Goal: Transaction & Acquisition: Obtain resource

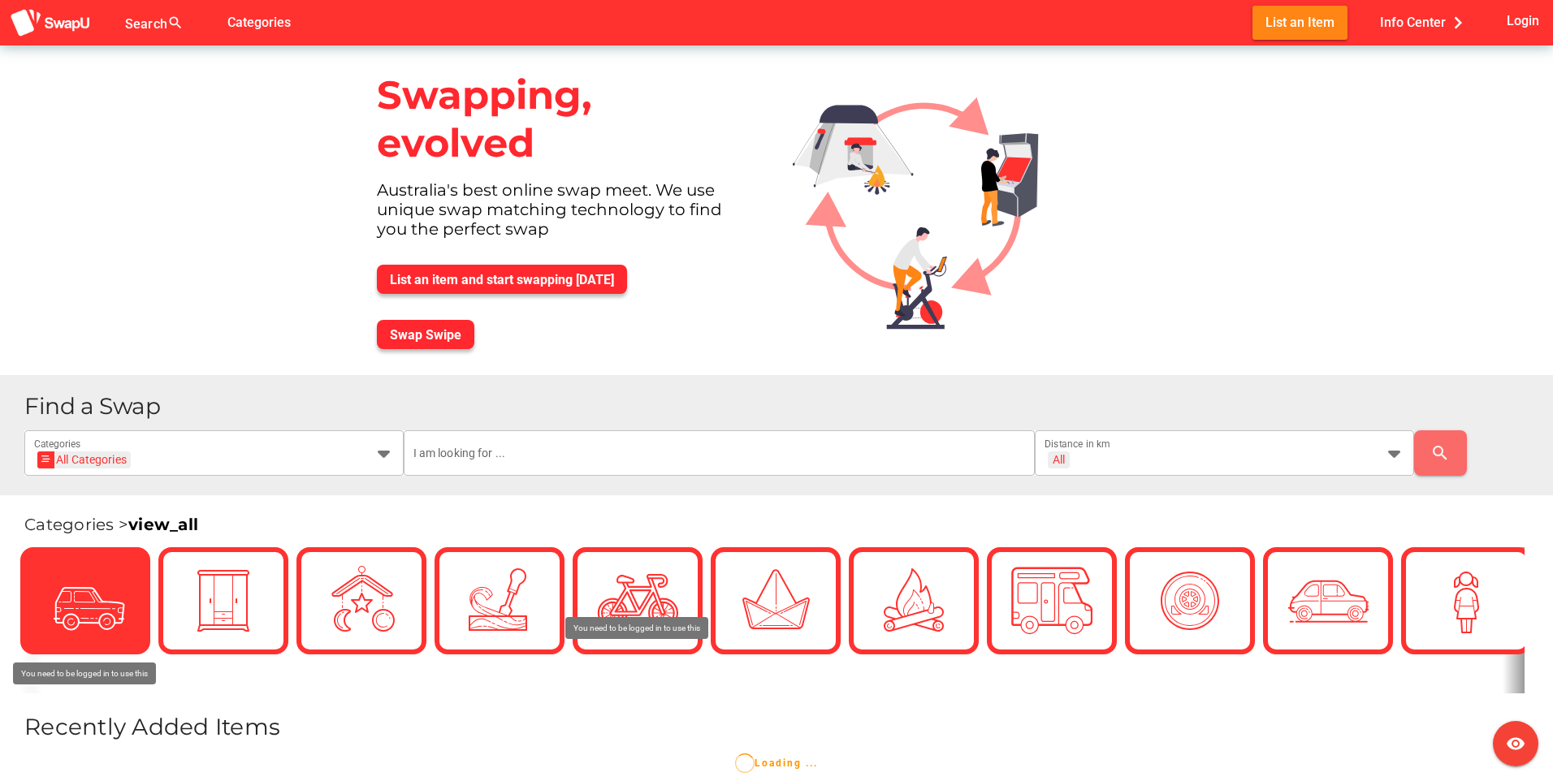
click at [68, 602] on icon at bounding box center [85, 601] width 54 height 54
click at [102, 639] on img at bounding box center [85, 601] width 81 height 81
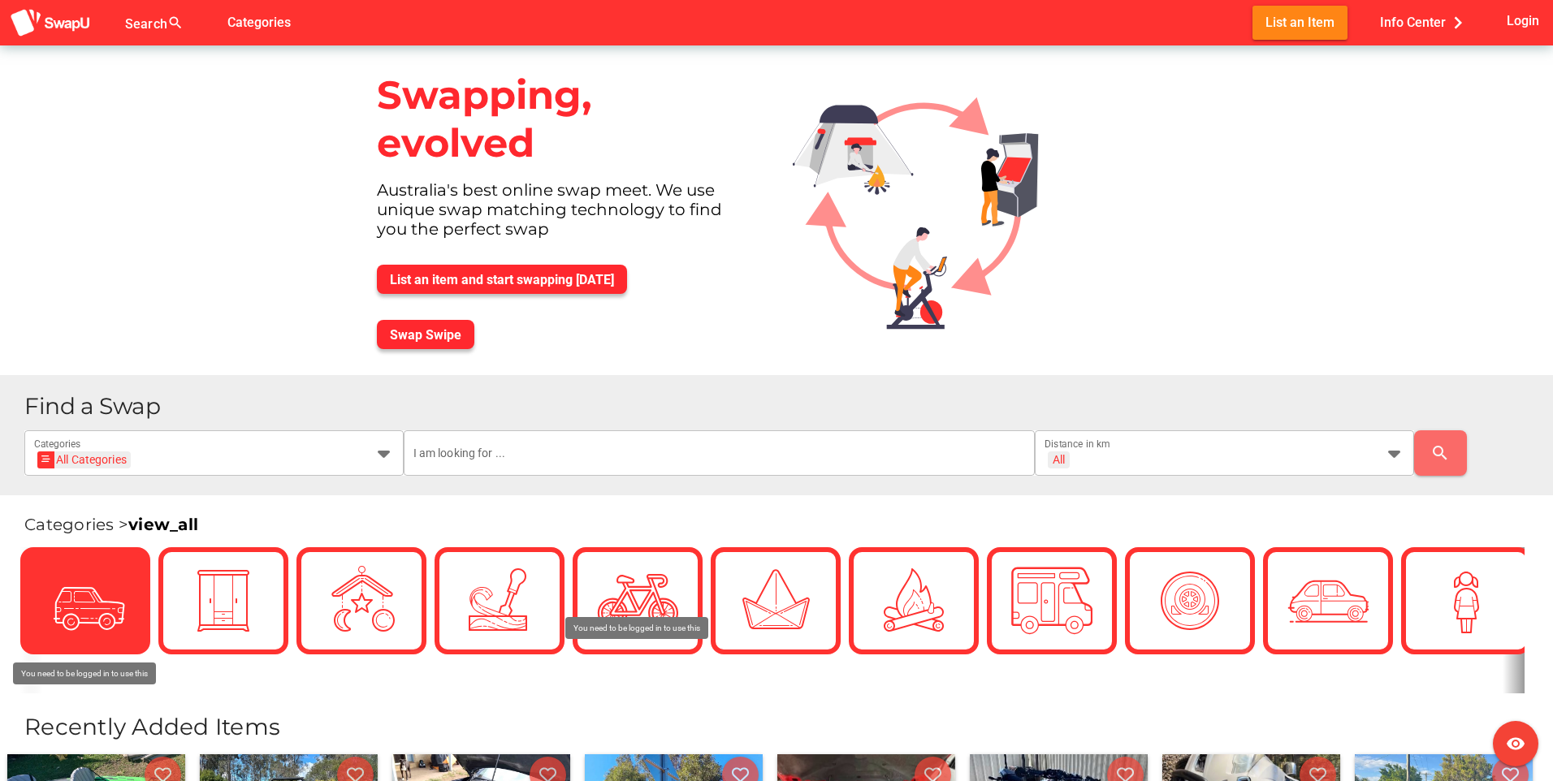
click at [102, 633] on img at bounding box center [85, 601] width 81 height 81
click at [67, 617] on img at bounding box center [85, 601] width 81 height 81
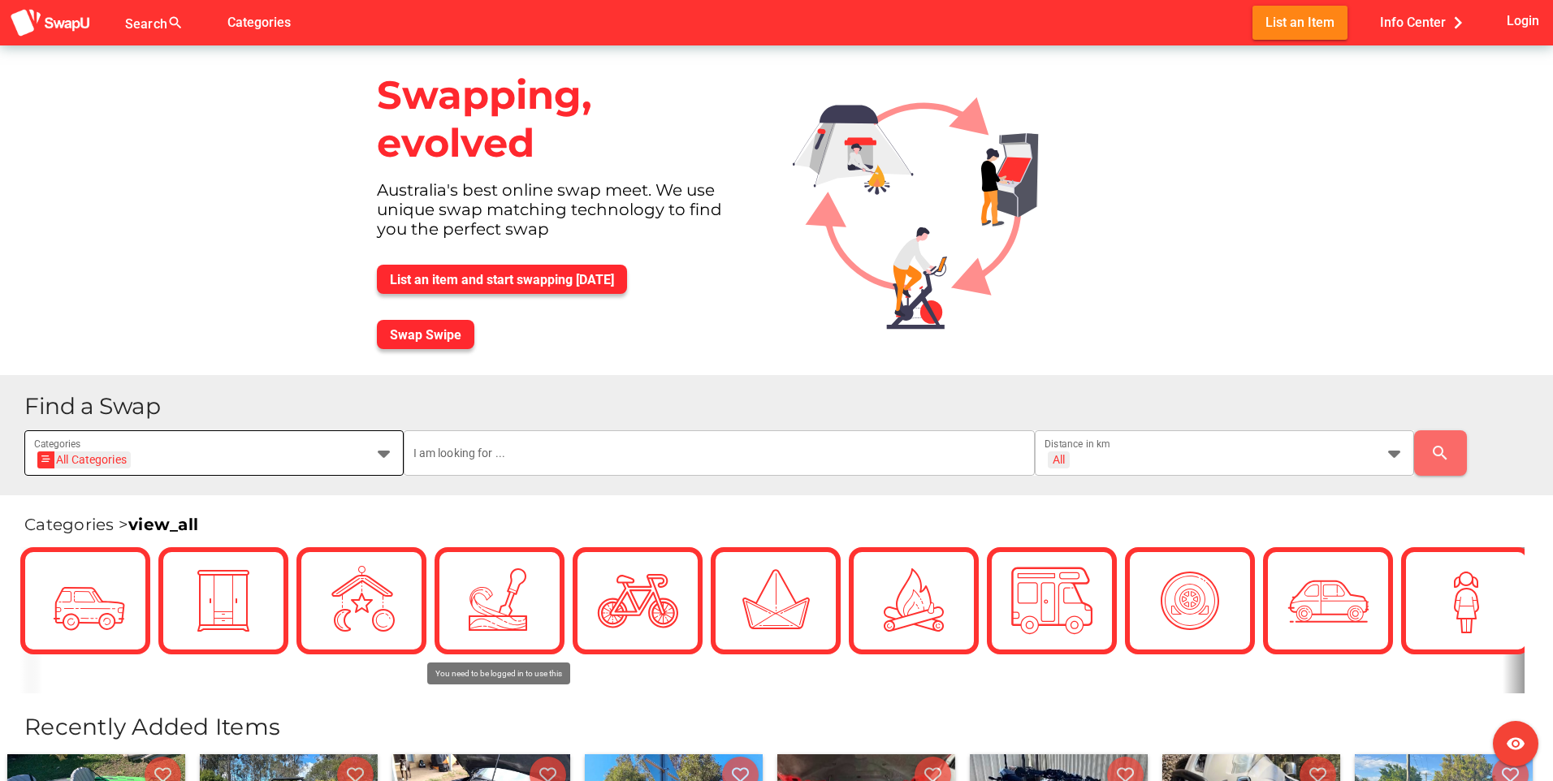
click at [359, 450] on div "All Categories All Categories" at bounding box center [199, 463] width 331 height 26
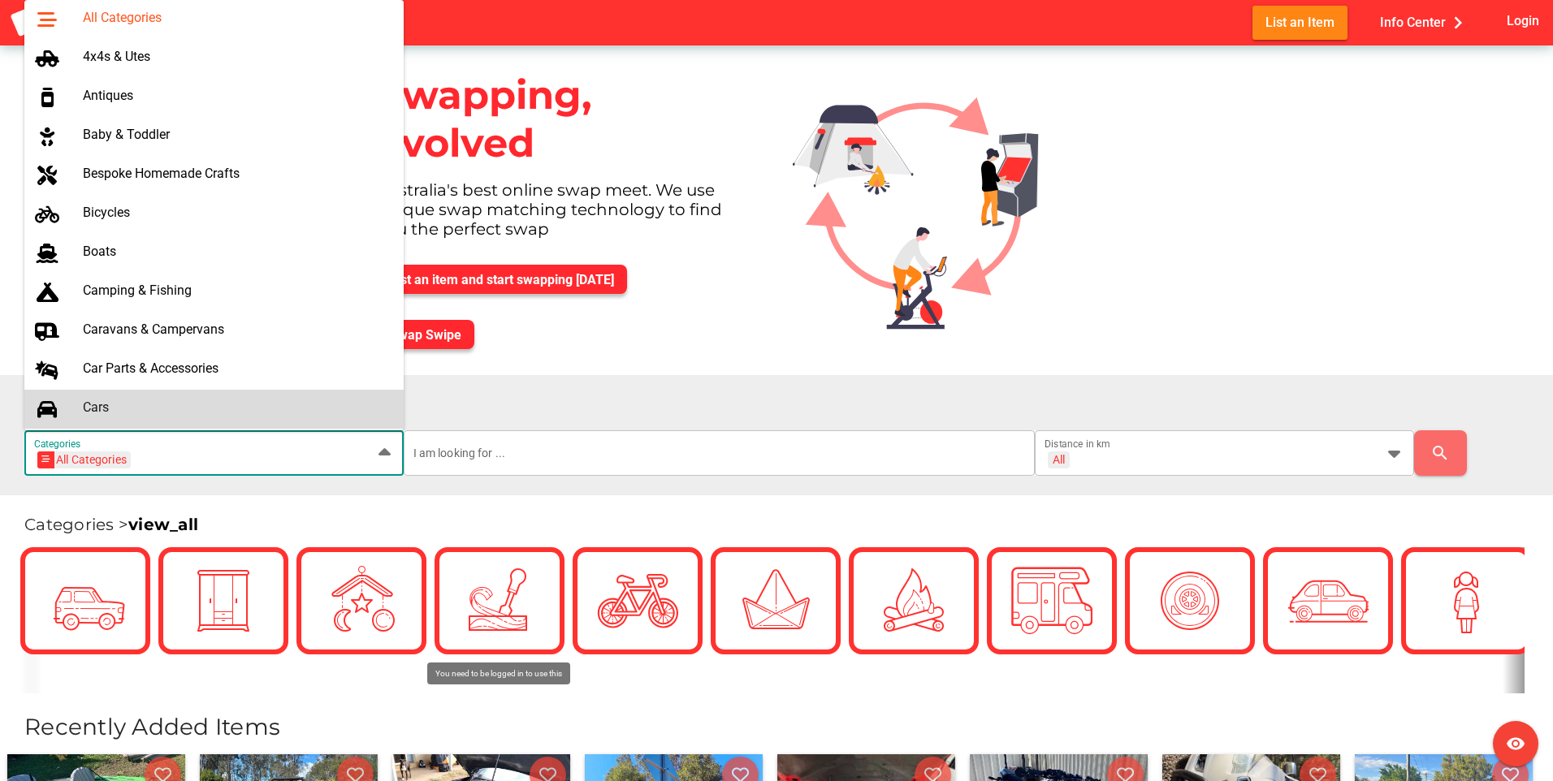
click at [275, 409] on div "Cars" at bounding box center [237, 407] width 308 height 15
type input "Cars"
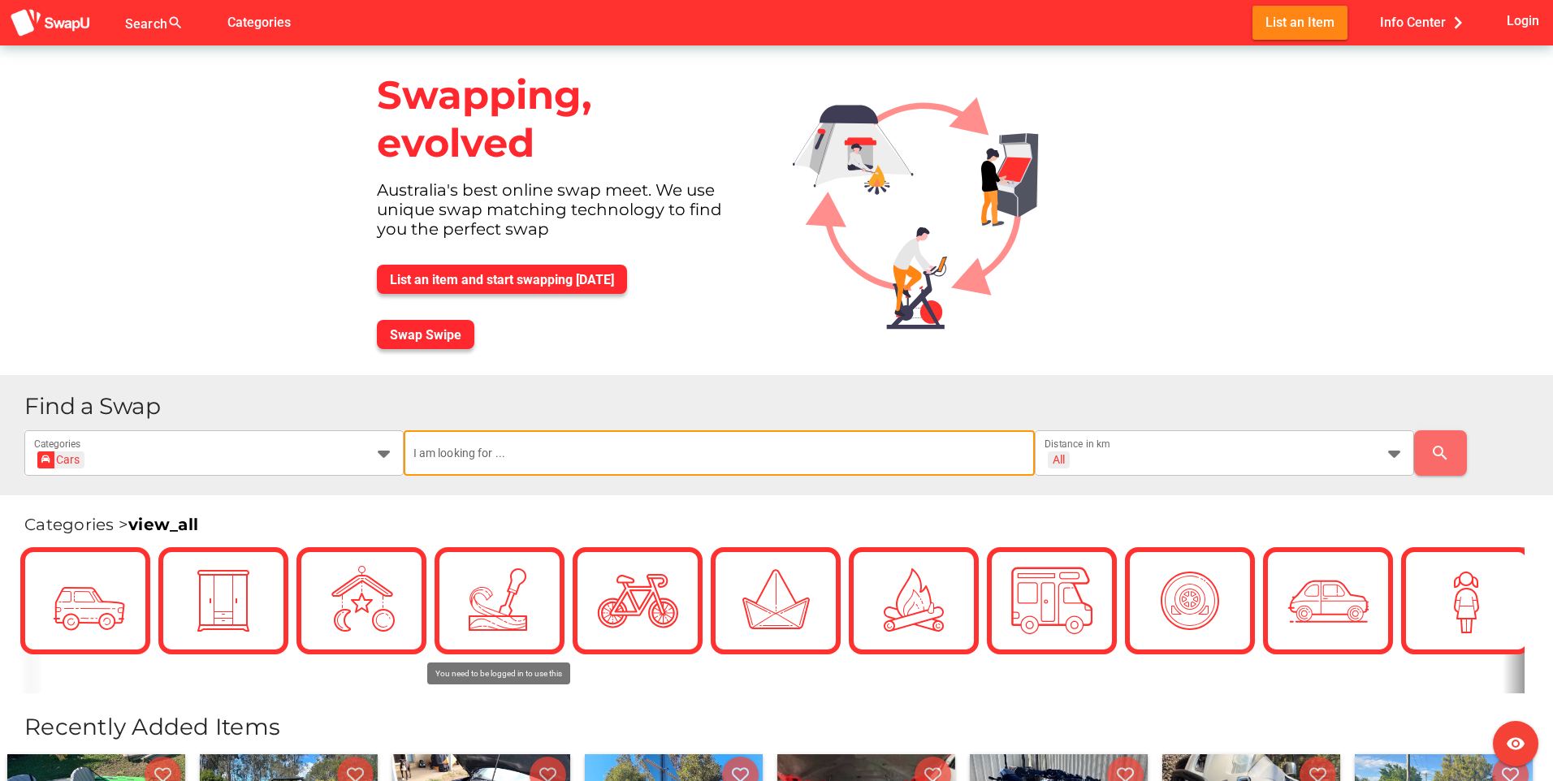
click at [957, 465] on input "text" at bounding box center [719, 453] width 613 height 45
type input "4x4"
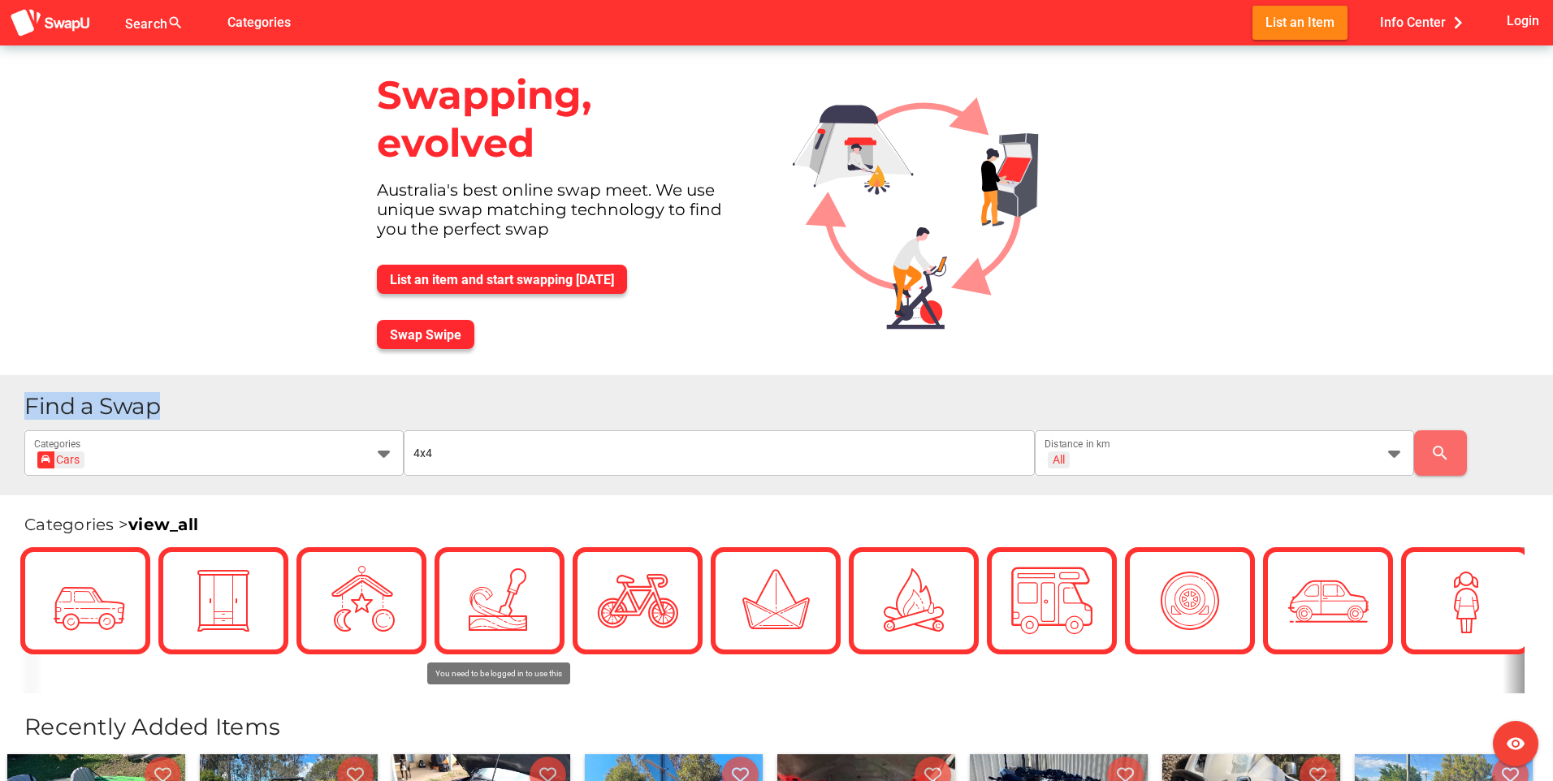
drag, startPoint x: 1552, startPoint y: 258, endPoint x: 1556, endPoint y: 393, distance: 134.9
click at [1552, 393] on html "Search search false Categories List an Item Info Center chevron_right Login vis…" at bounding box center [776, 390] width 1553 height 781
click at [411, 338] on span "Swap Swipe" at bounding box center [425, 334] width 71 height 15
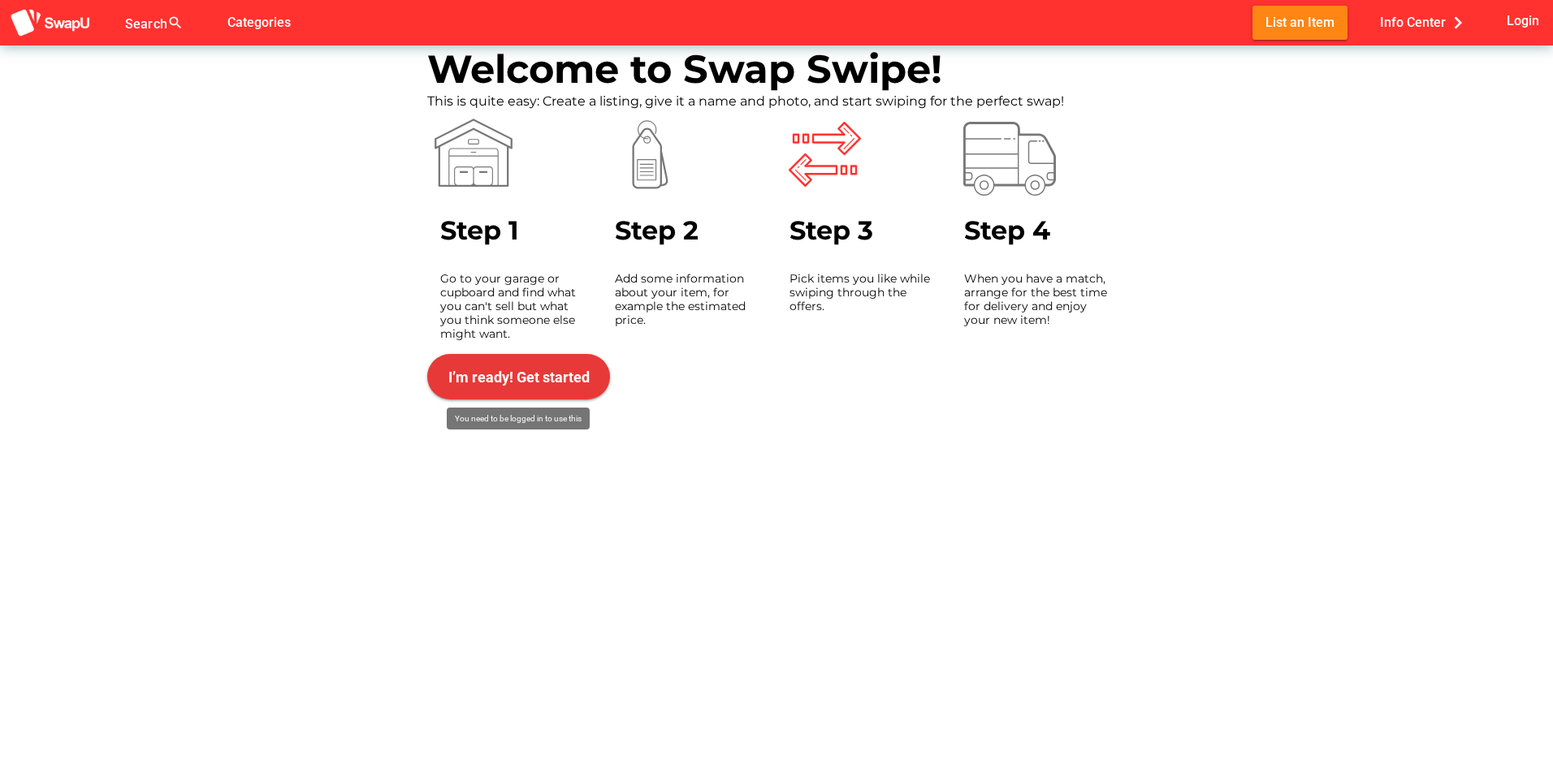
click at [522, 377] on span "I’m ready! Get started" at bounding box center [518, 377] width 141 height 17
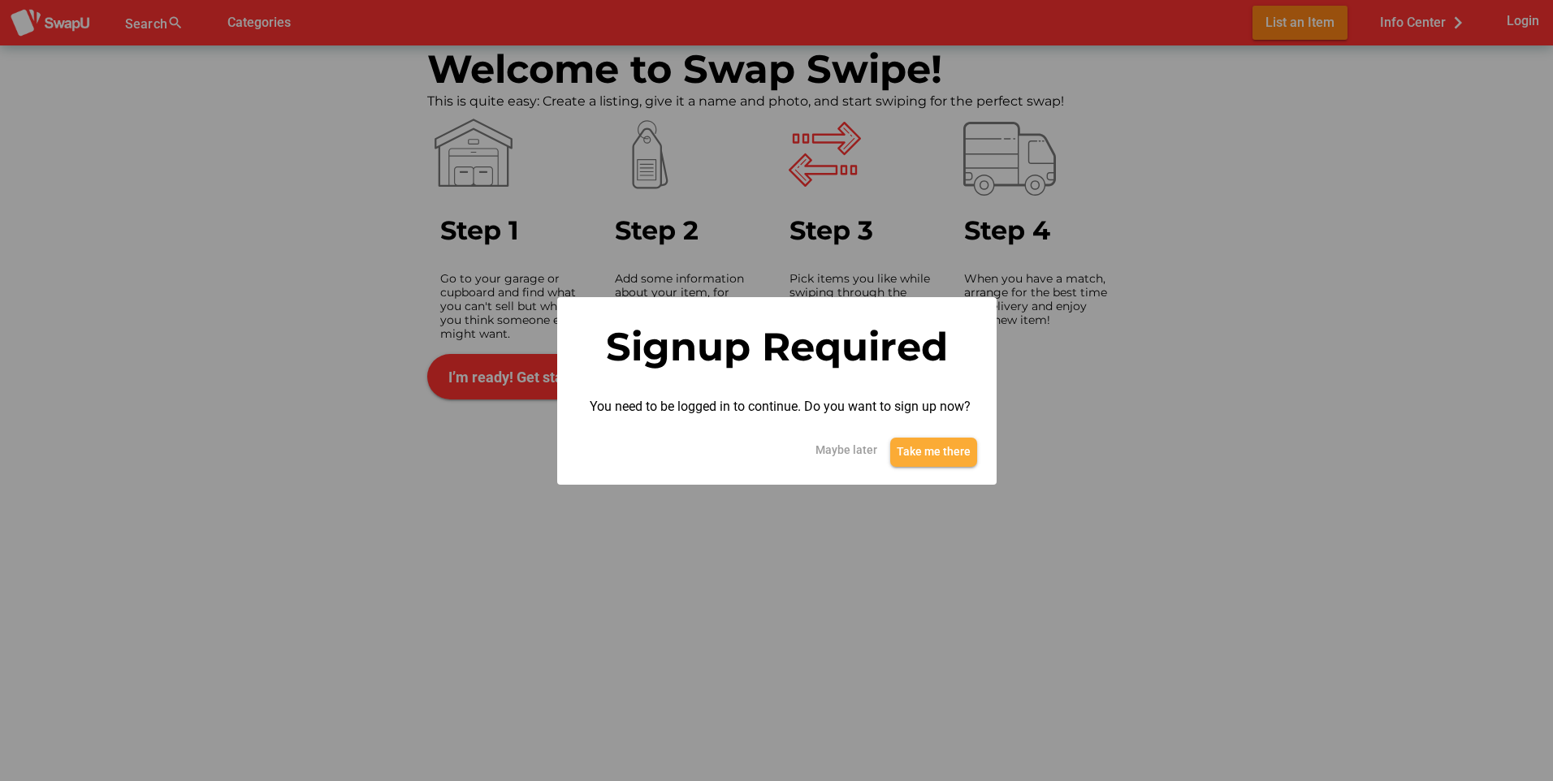
click at [920, 455] on span "Take me there" at bounding box center [934, 451] width 74 height 19
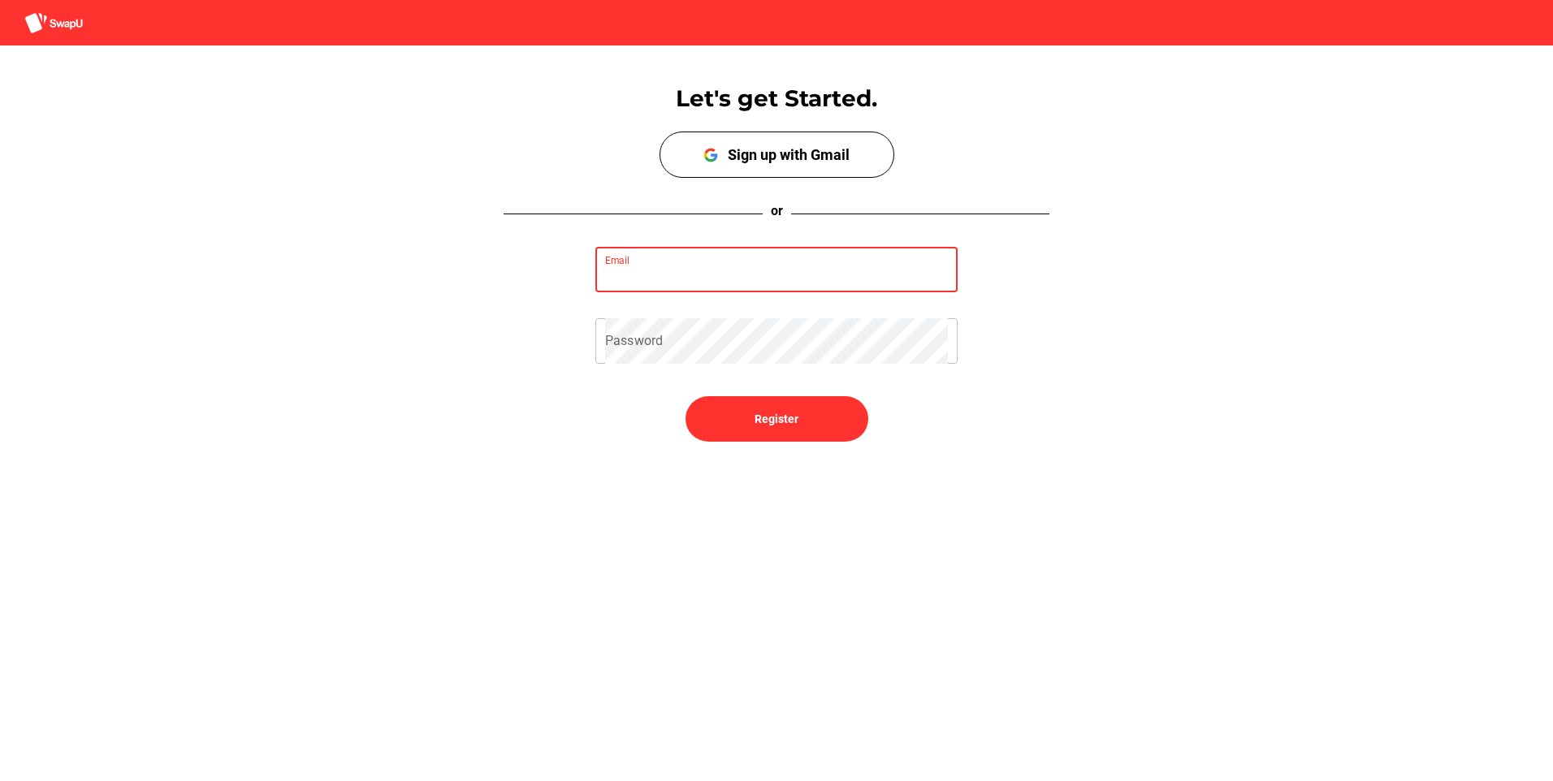
click at [806, 270] on input "Email" at bounding box center [776, 269] width 343 height 45
type input "deric_vuong@hotmail.com"
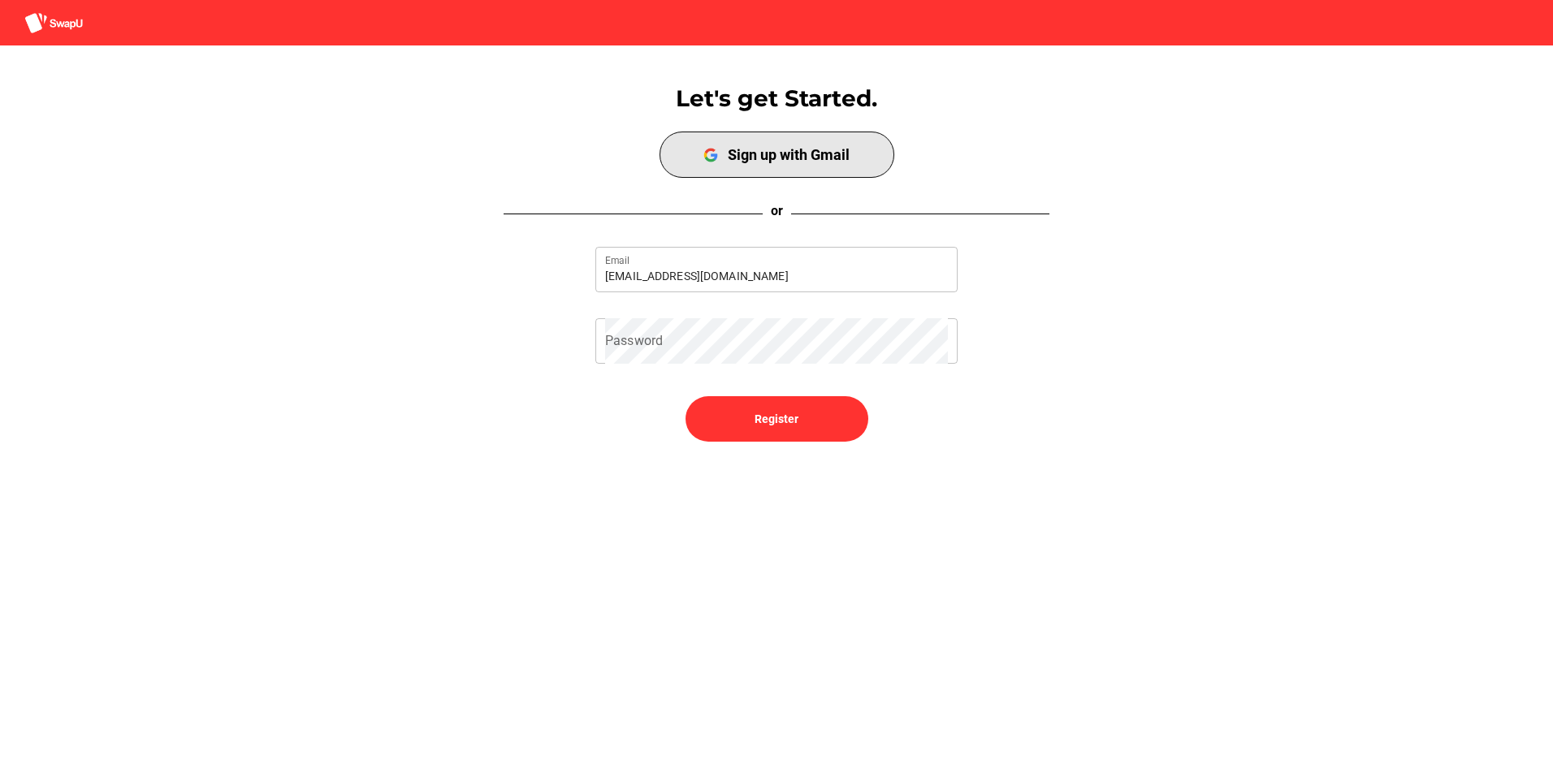
click at [779, 141] on span "Sign up with Gmail" at bounding box center [777, 155] width 228 height 40
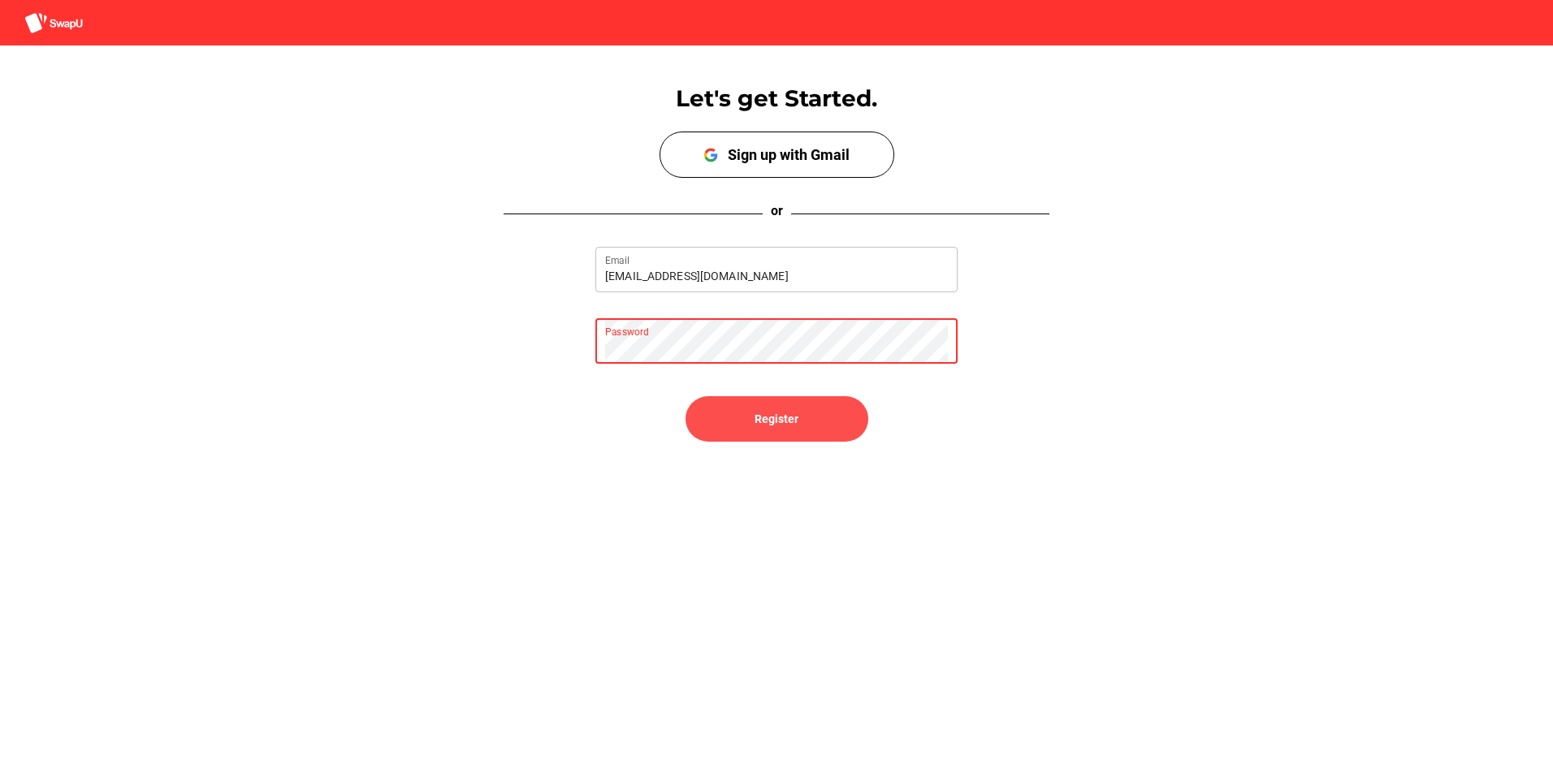
click at [820, 417] on span "Register" at bounding box center [777, 419] width 157 height 39
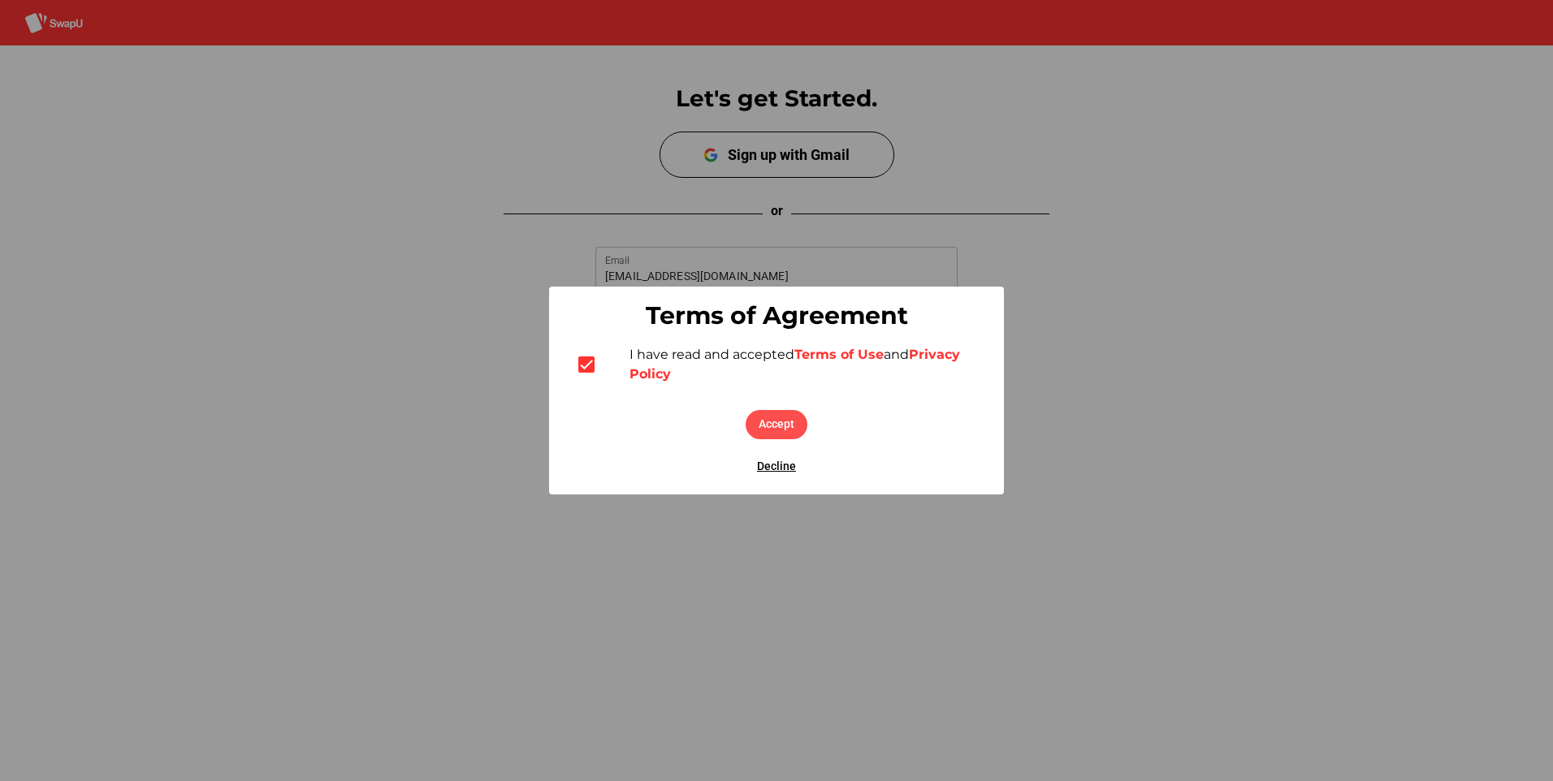
click at [781, 426] on span "Accept" at bounding box center [777, 423] width 36 height 19
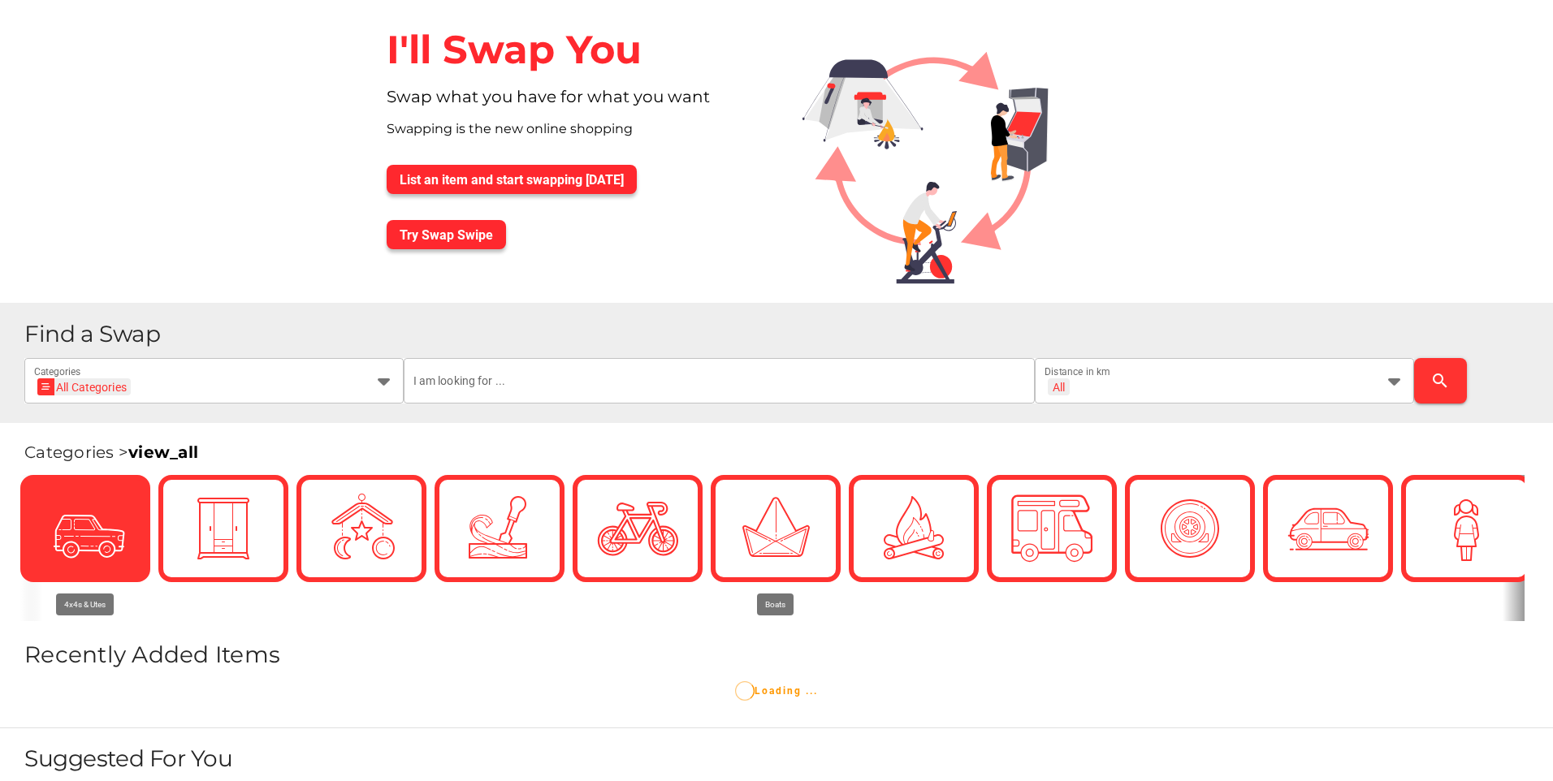
click at [105, 544] on div at bounding box center [85, 528] width 81 height 81
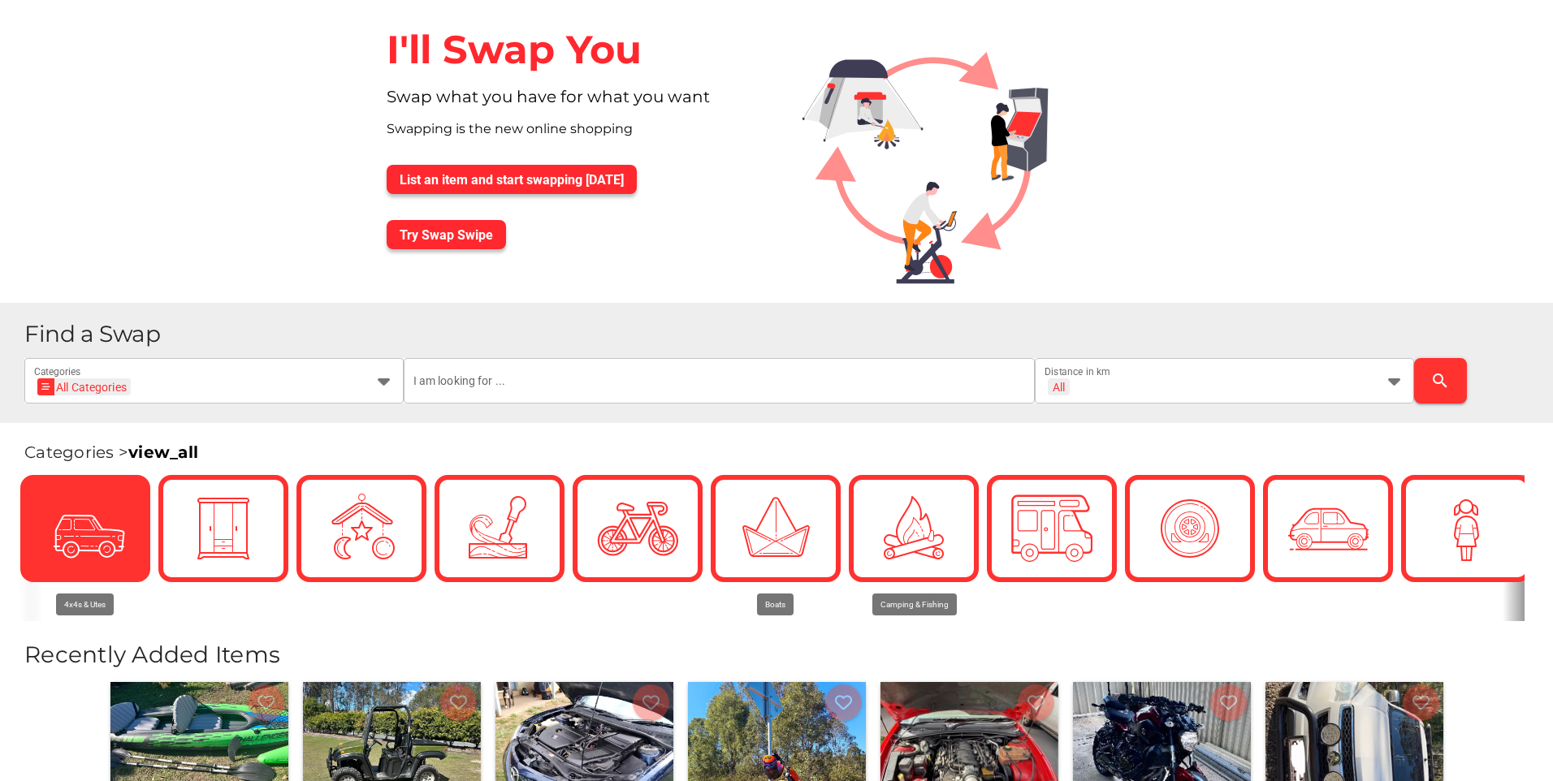
click at [75, 567] on img at bounding box center [85, 528] width 81 height 81
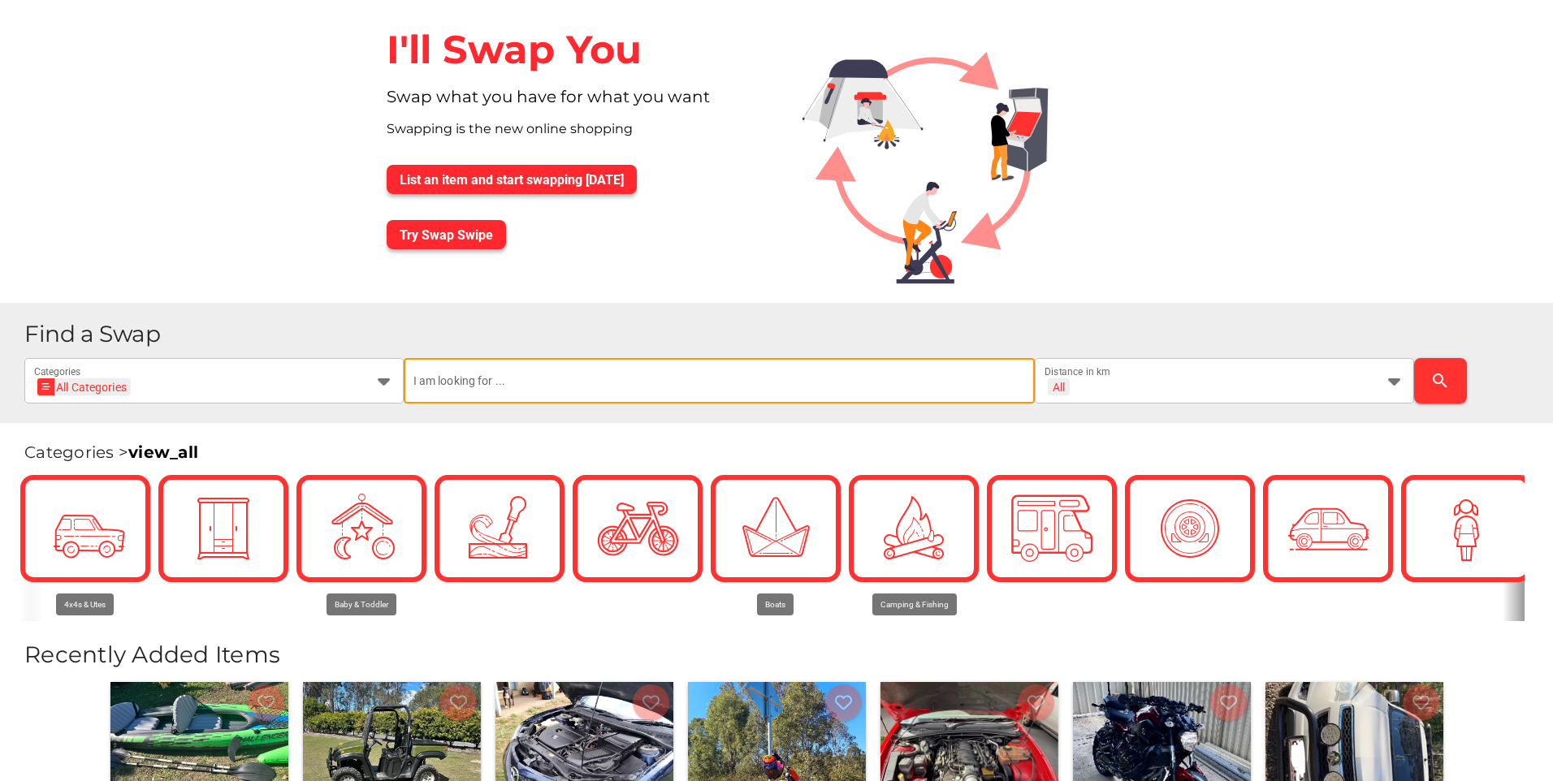
click at [642, 389] on input "text" at bounding box center [719, 380] width 613 height 45
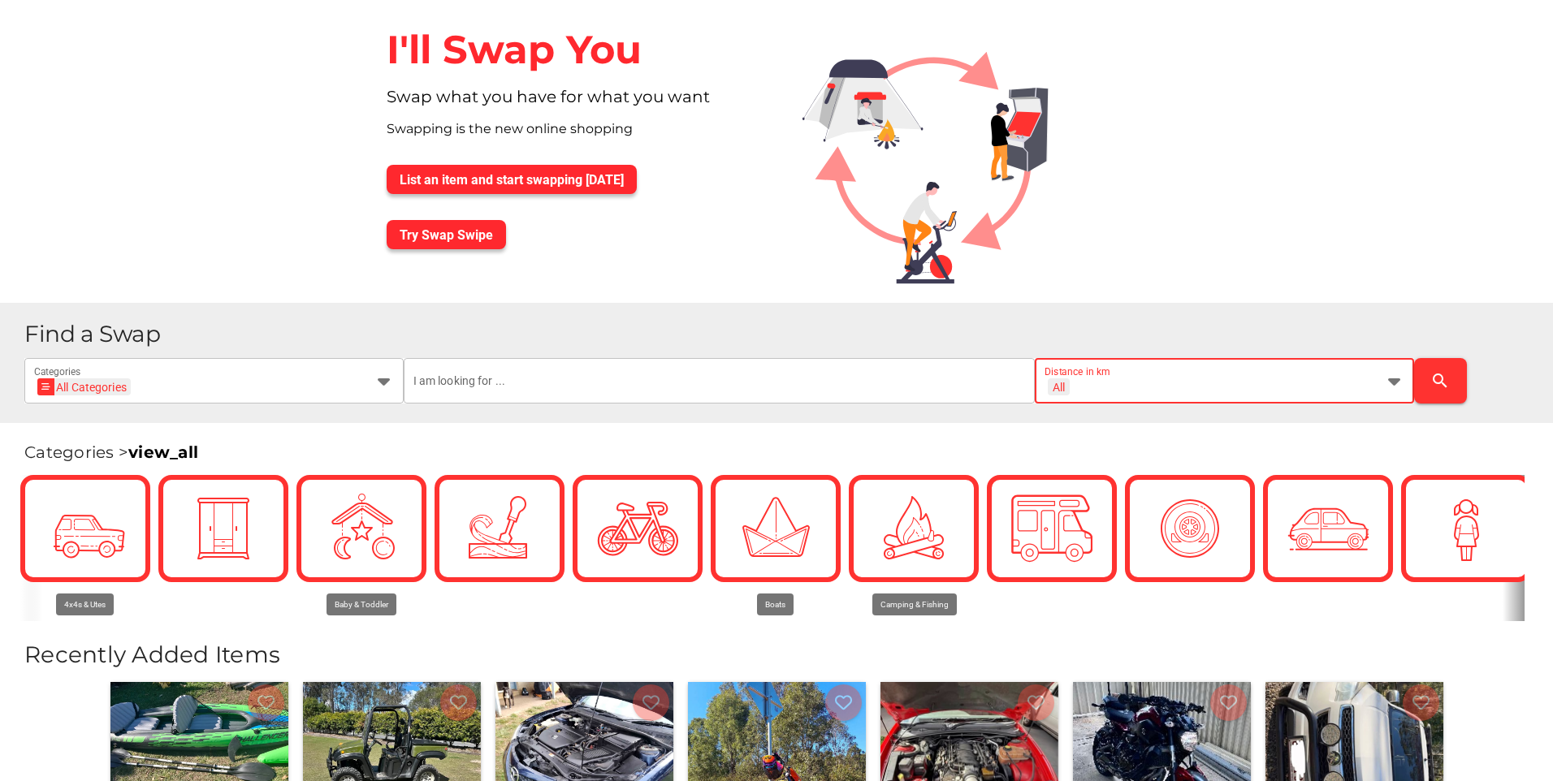
click at [1401, 375] on icon at bounding box center [1394, 380] width 19 height 19
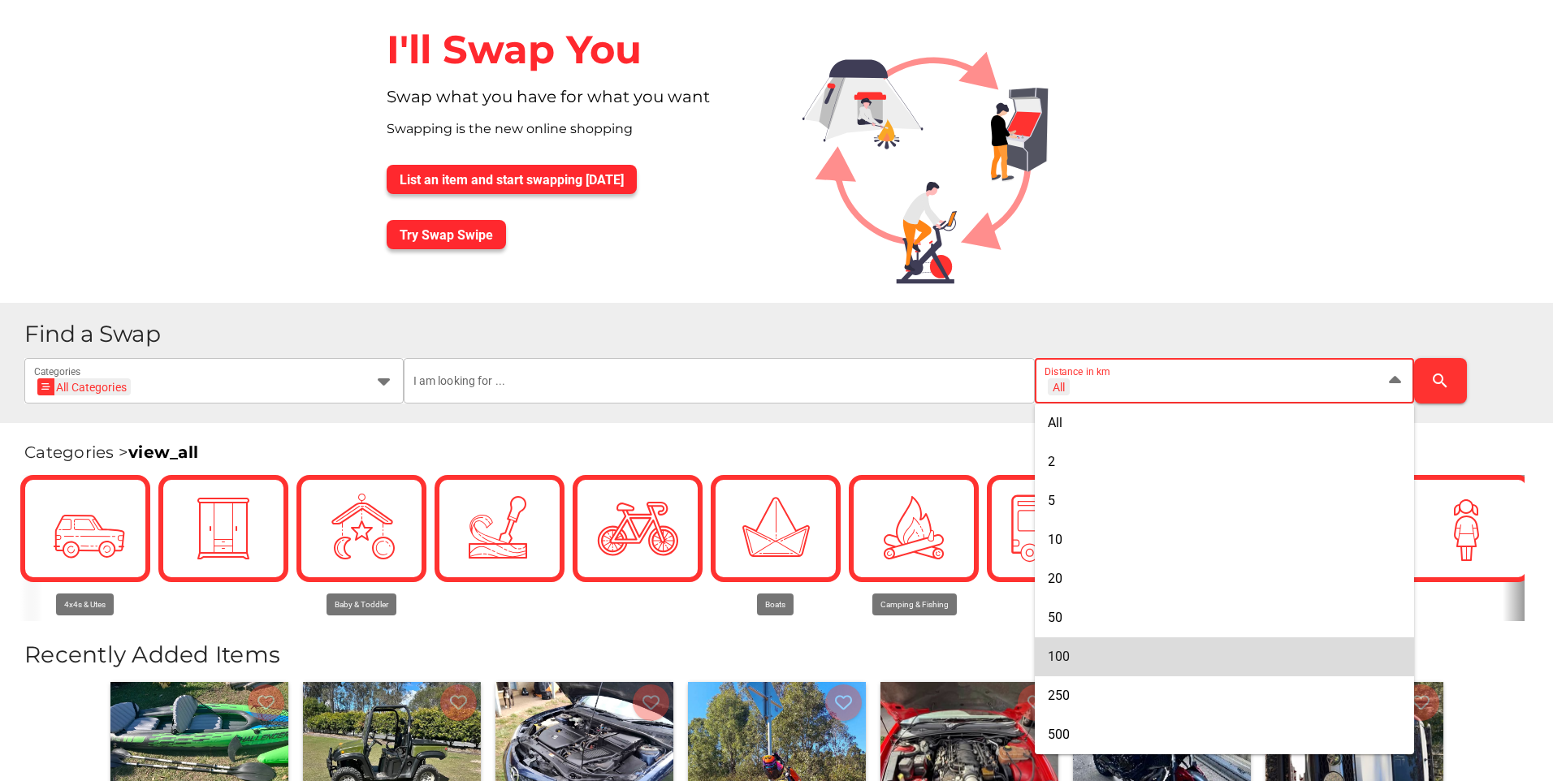
click at [1076, 643] on div "100" at bounding box center [1224, 657] width 379 height 39
type input "+ 100 km"
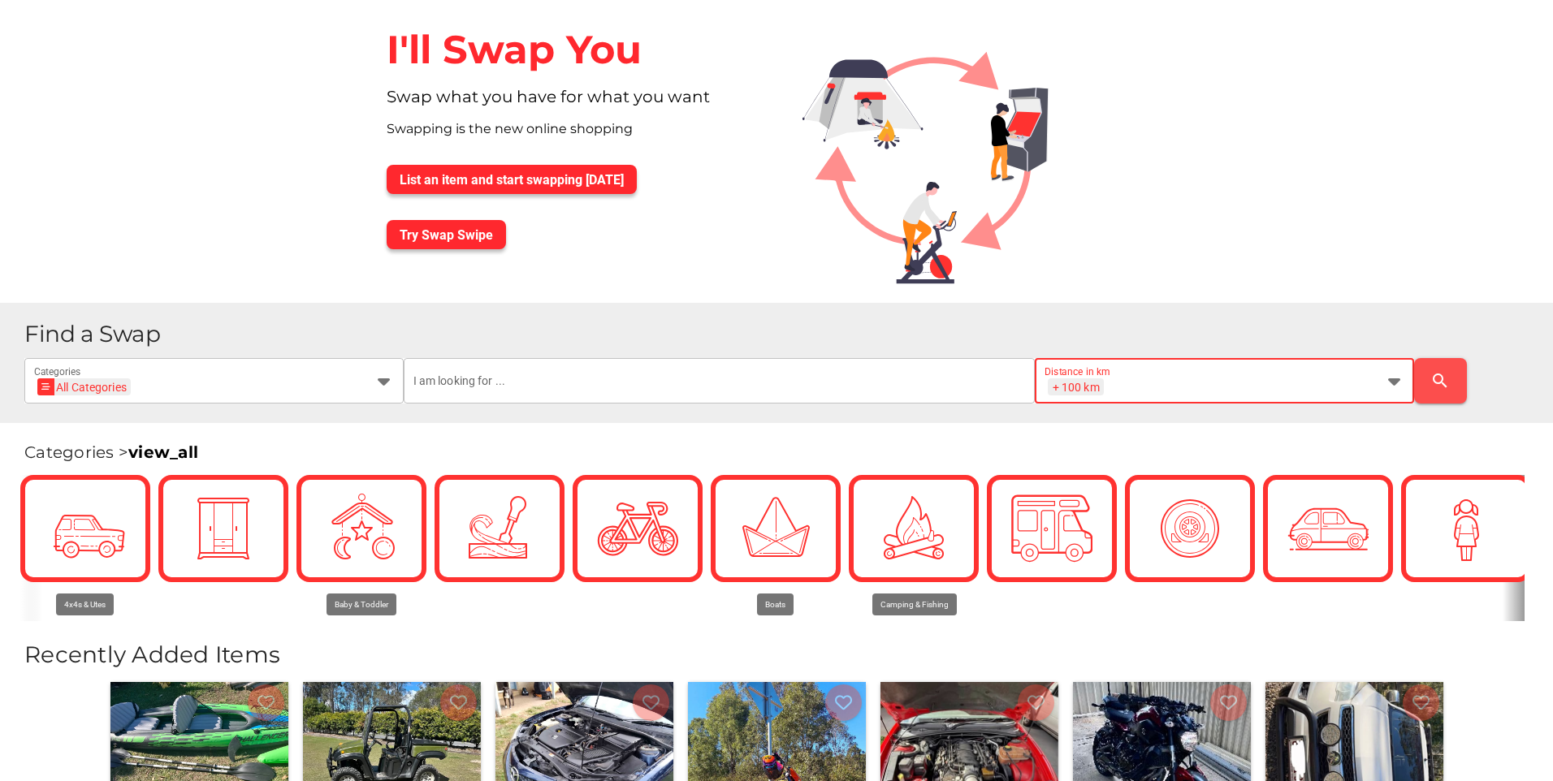
click at [1444, 396] on span "search" at bounding box center [1440, 381] width 27 height 39
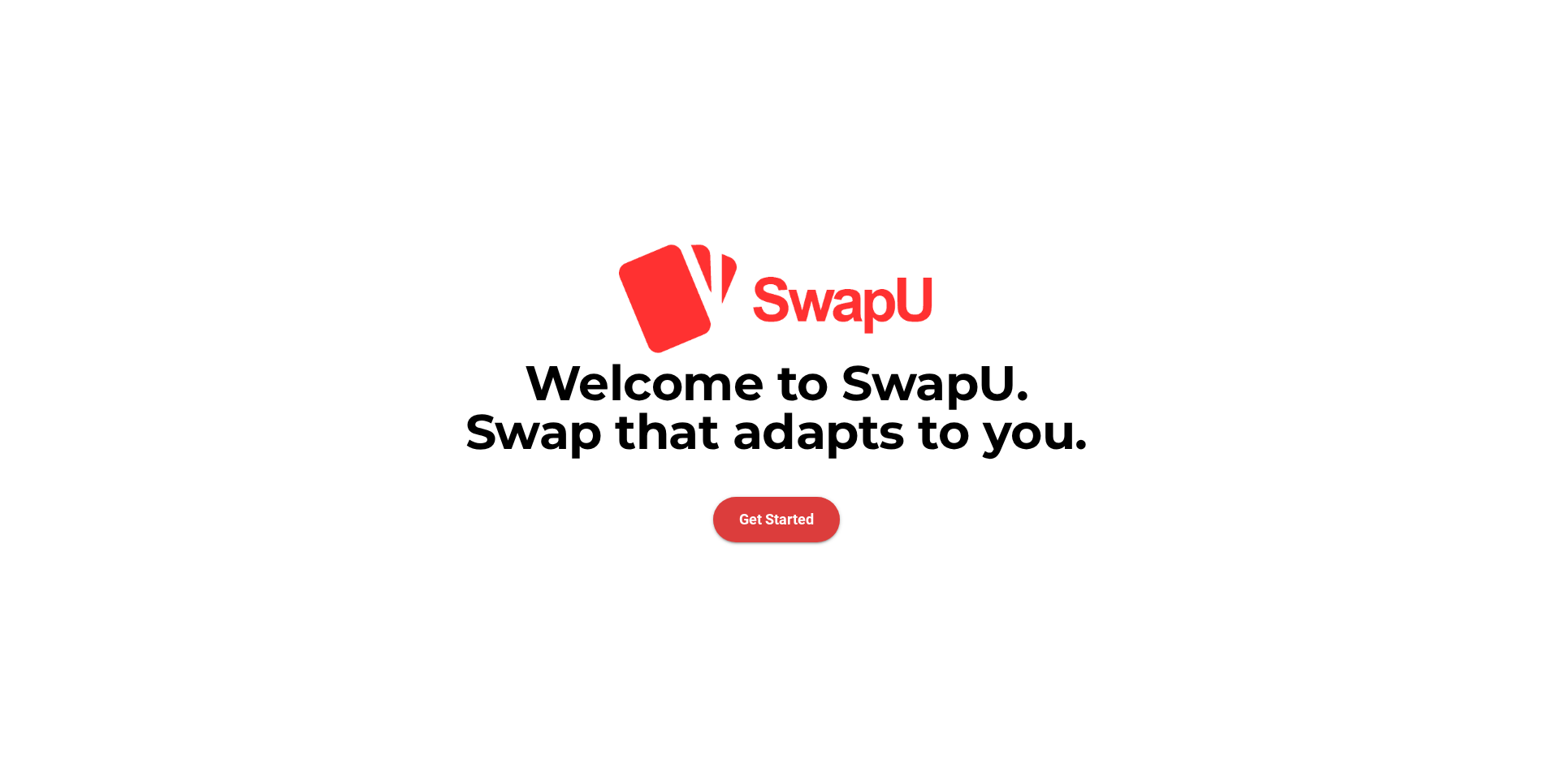
click at [816, 497] on span "Get Started" at bounding box center [776, 519] width 127 height 45
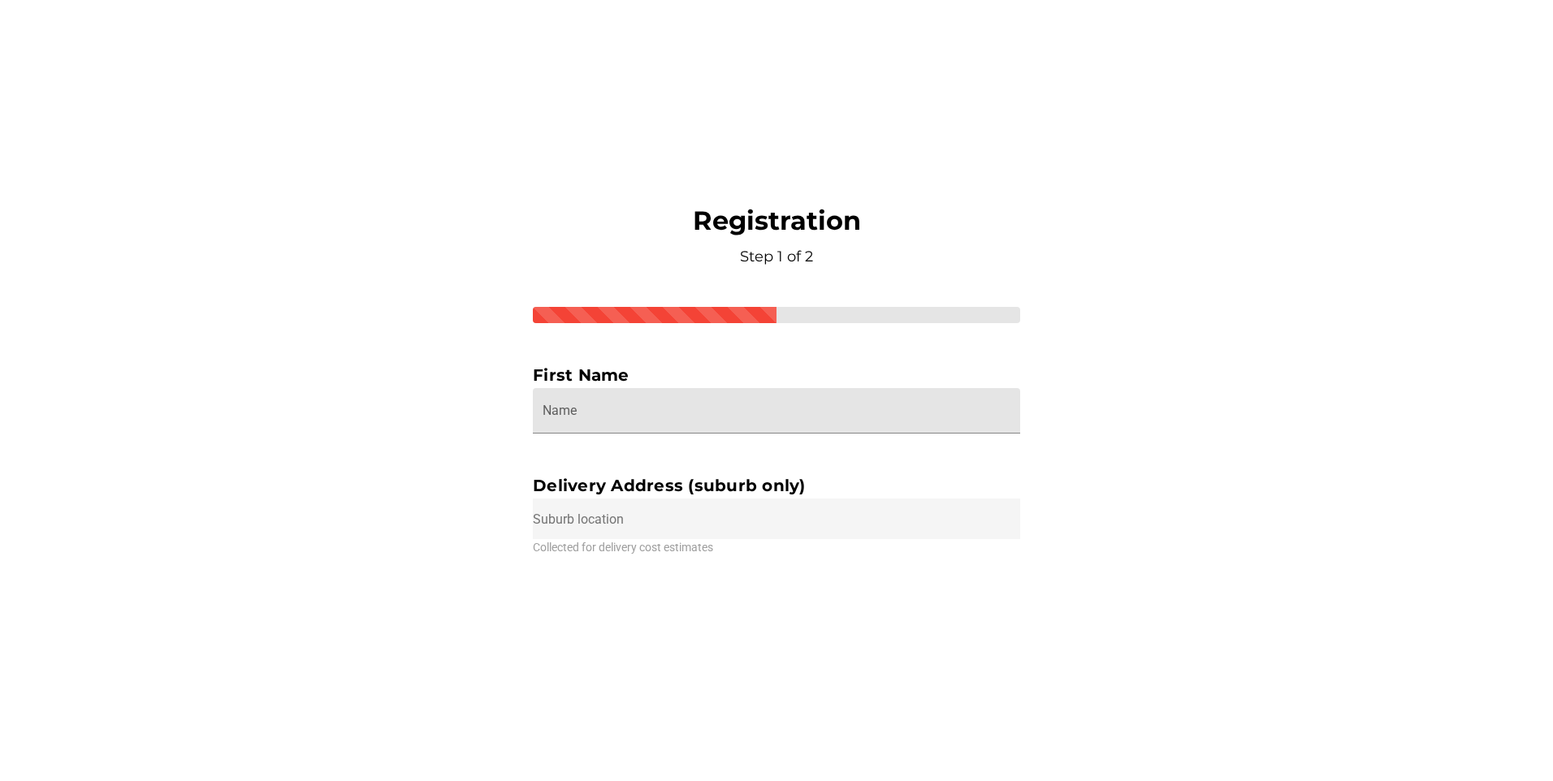
click at [826, 421] on input "Name" at bounding box center [777, 410] width 468 height 45
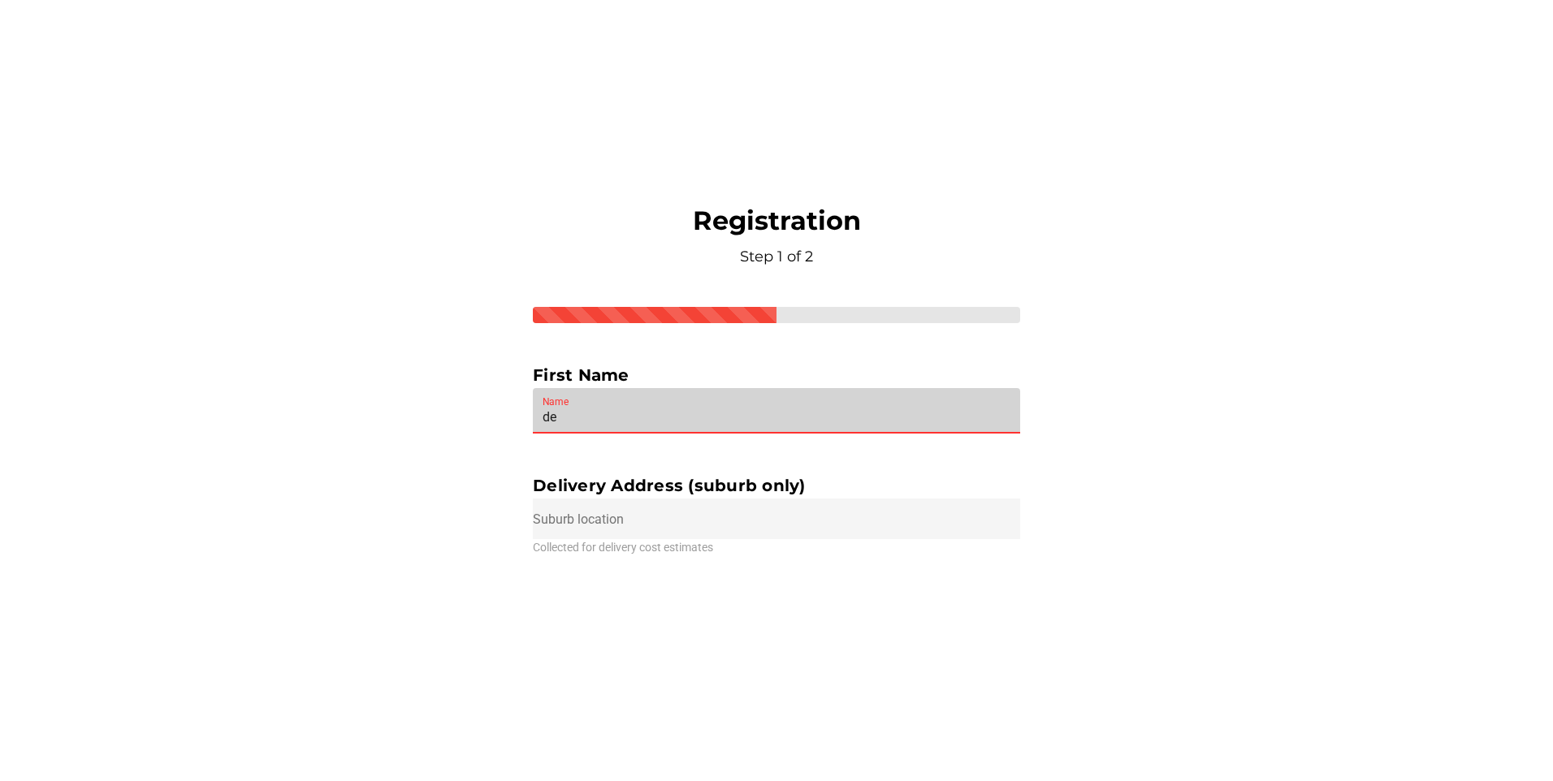
type input "d"
type input "Deric"
click at [1002, 506] on input "text" at bounding box center [776, 519] width 487 height 41
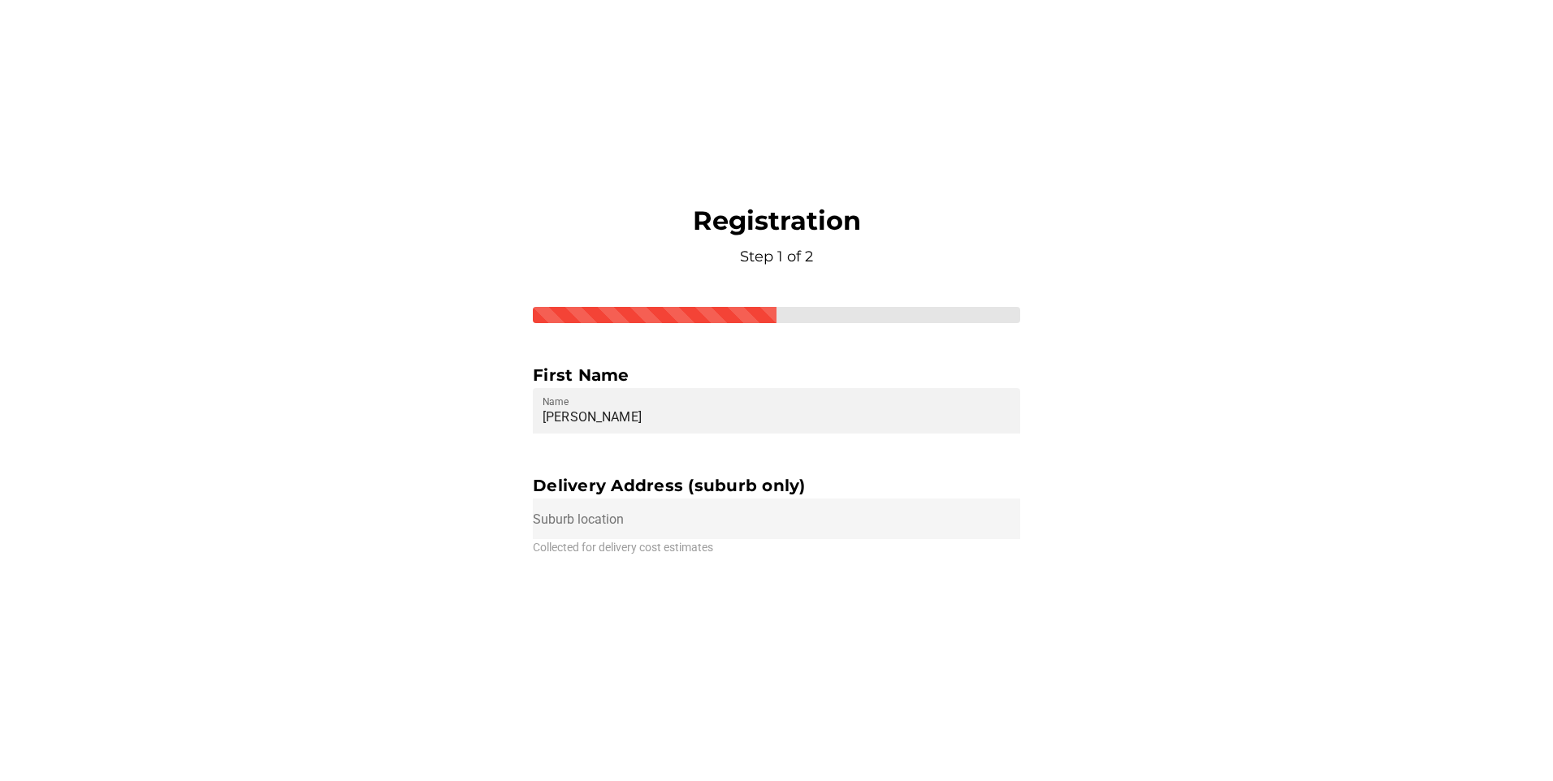
click at [991, 533] on input "text" at bounding box center [776, 519] width 487 height 41
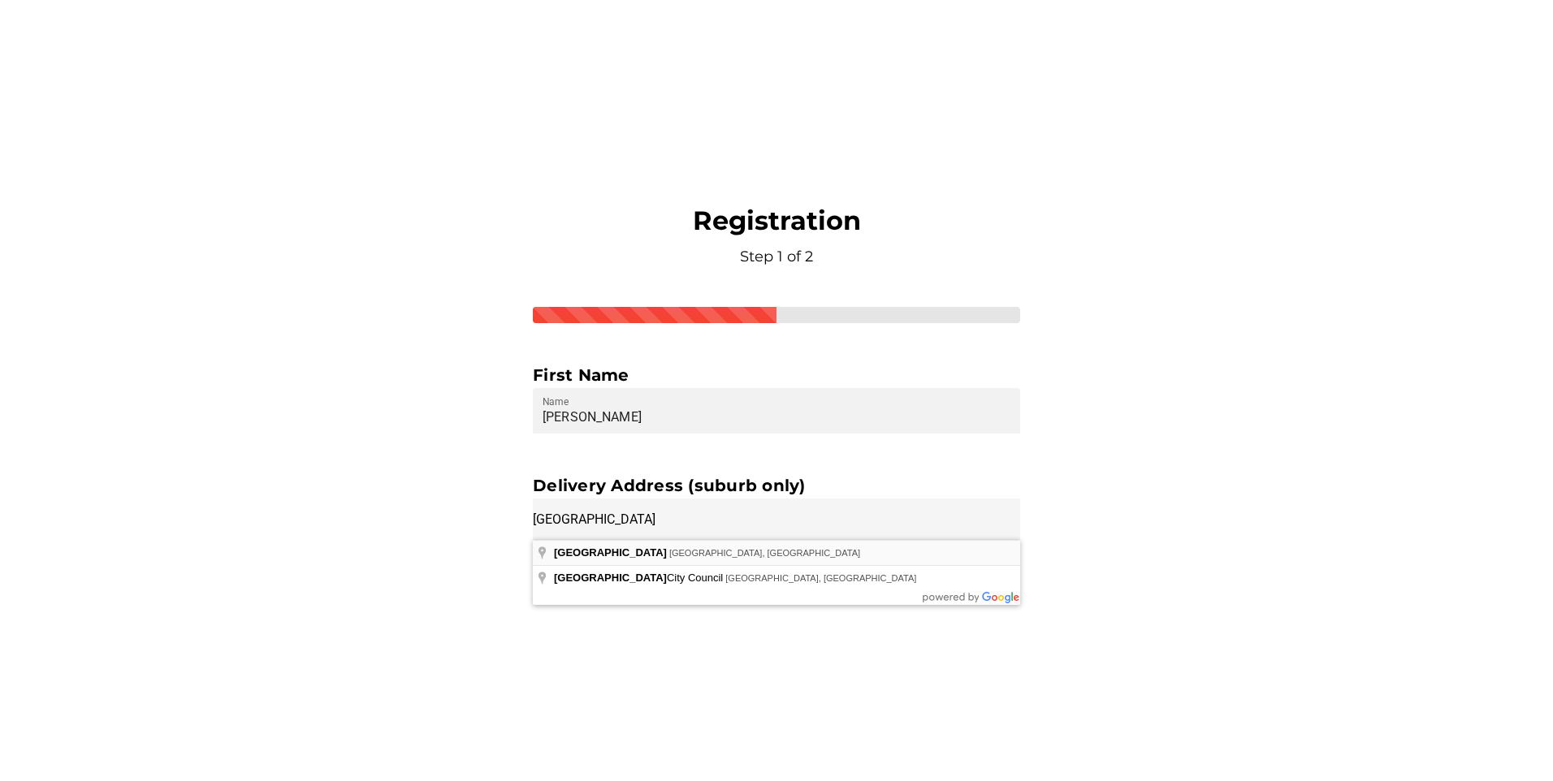
type input "Blacktown NSW, Australia"
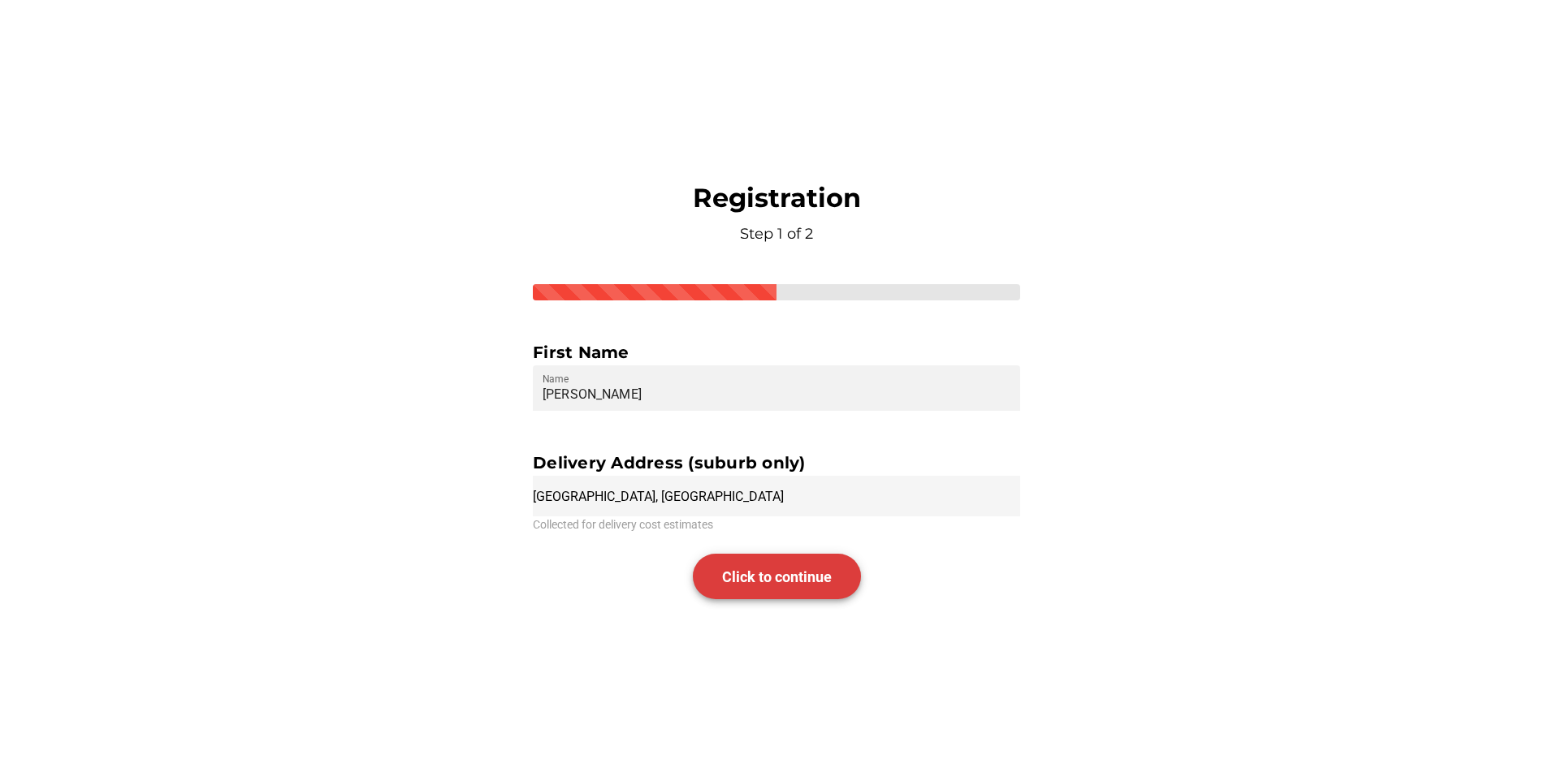
click at [836, 578] on button "Click to continue" at bounding box center [777, 576] width 168 height 45
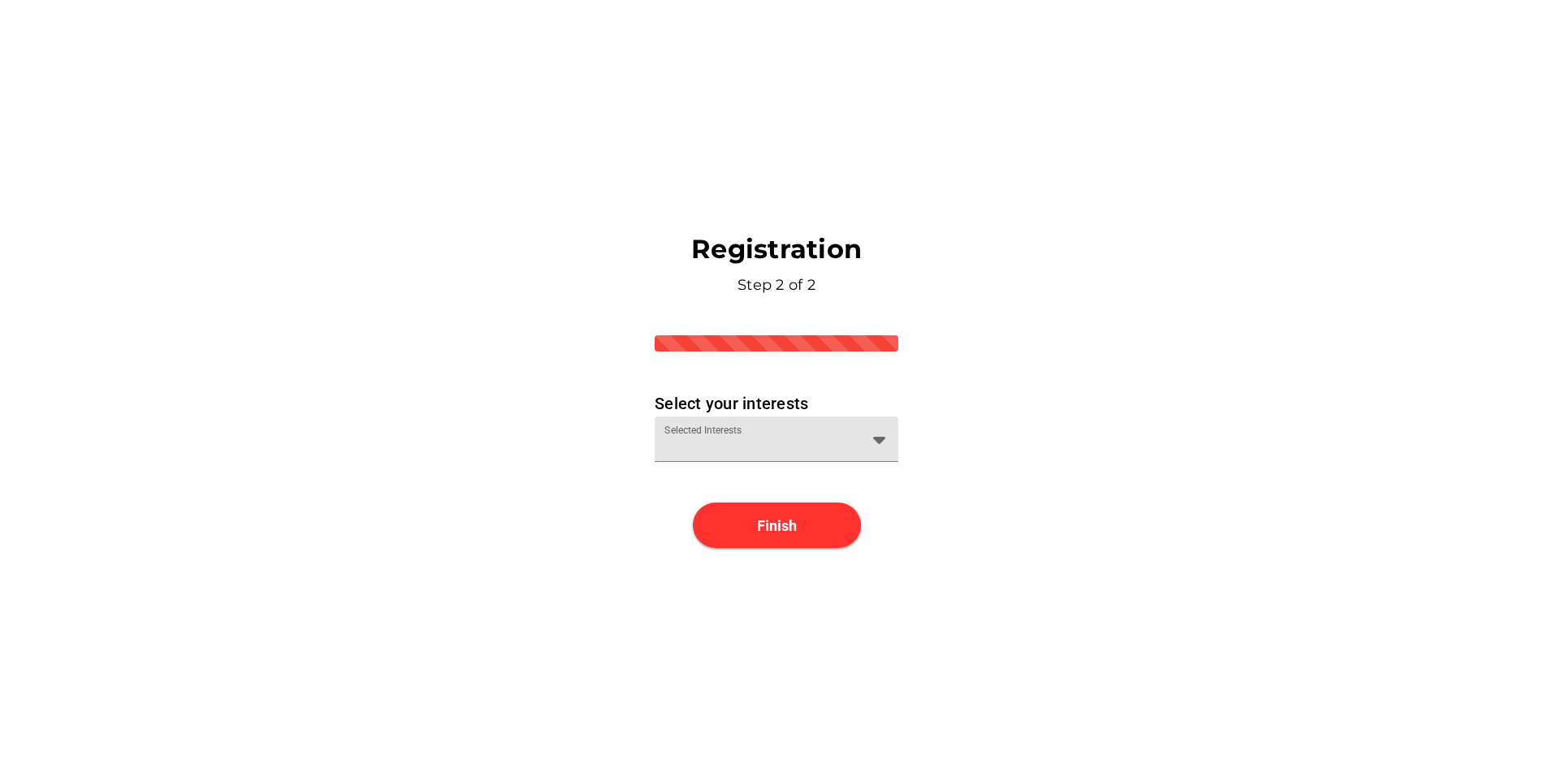
click at [877, 435] on icon at bounding box center [878, 439] width 19 height 19
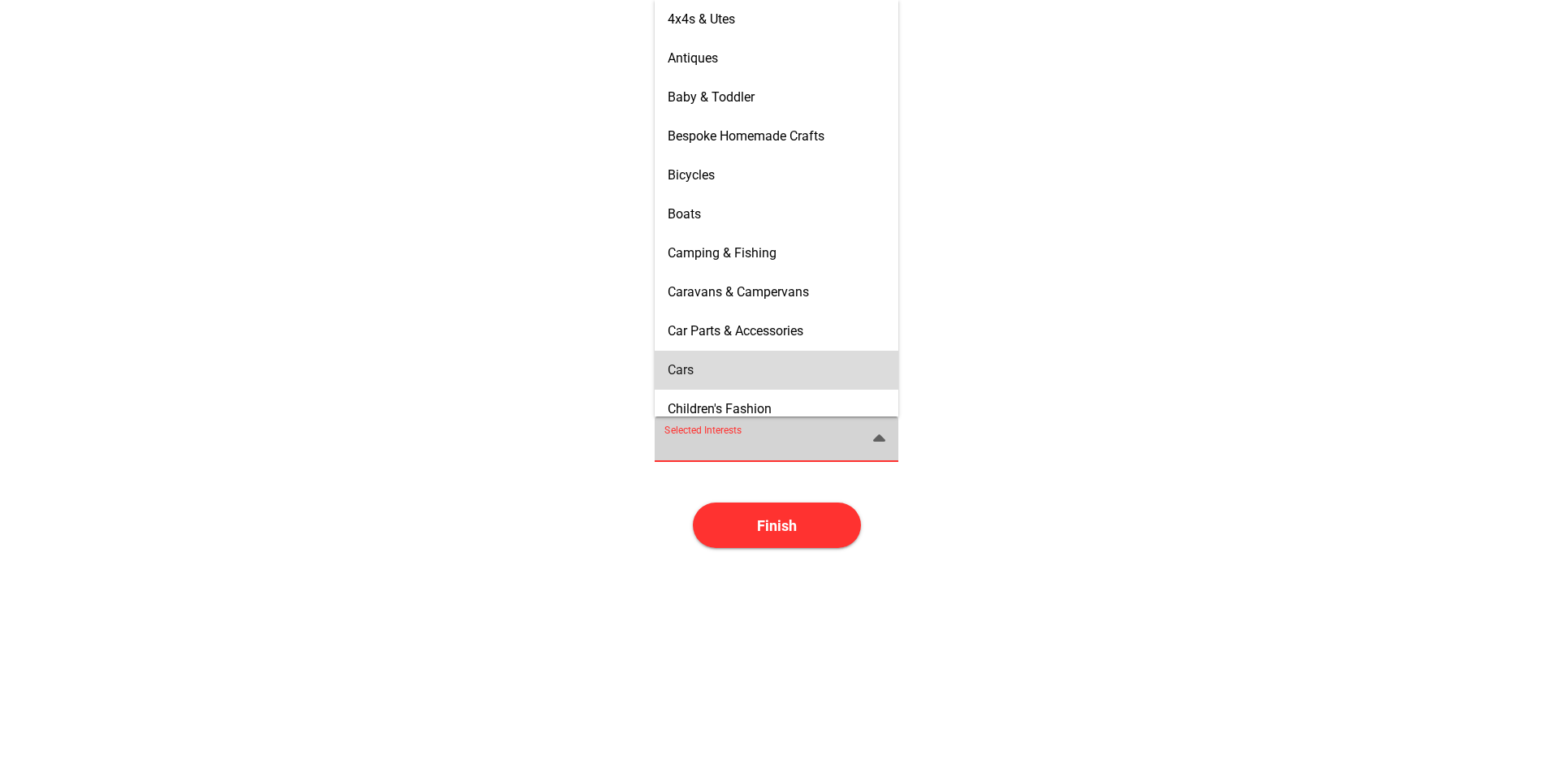
click at [819, 370] on div "Cars" at bounding box center [777, 369] width 218 height 15
type input "Cars"
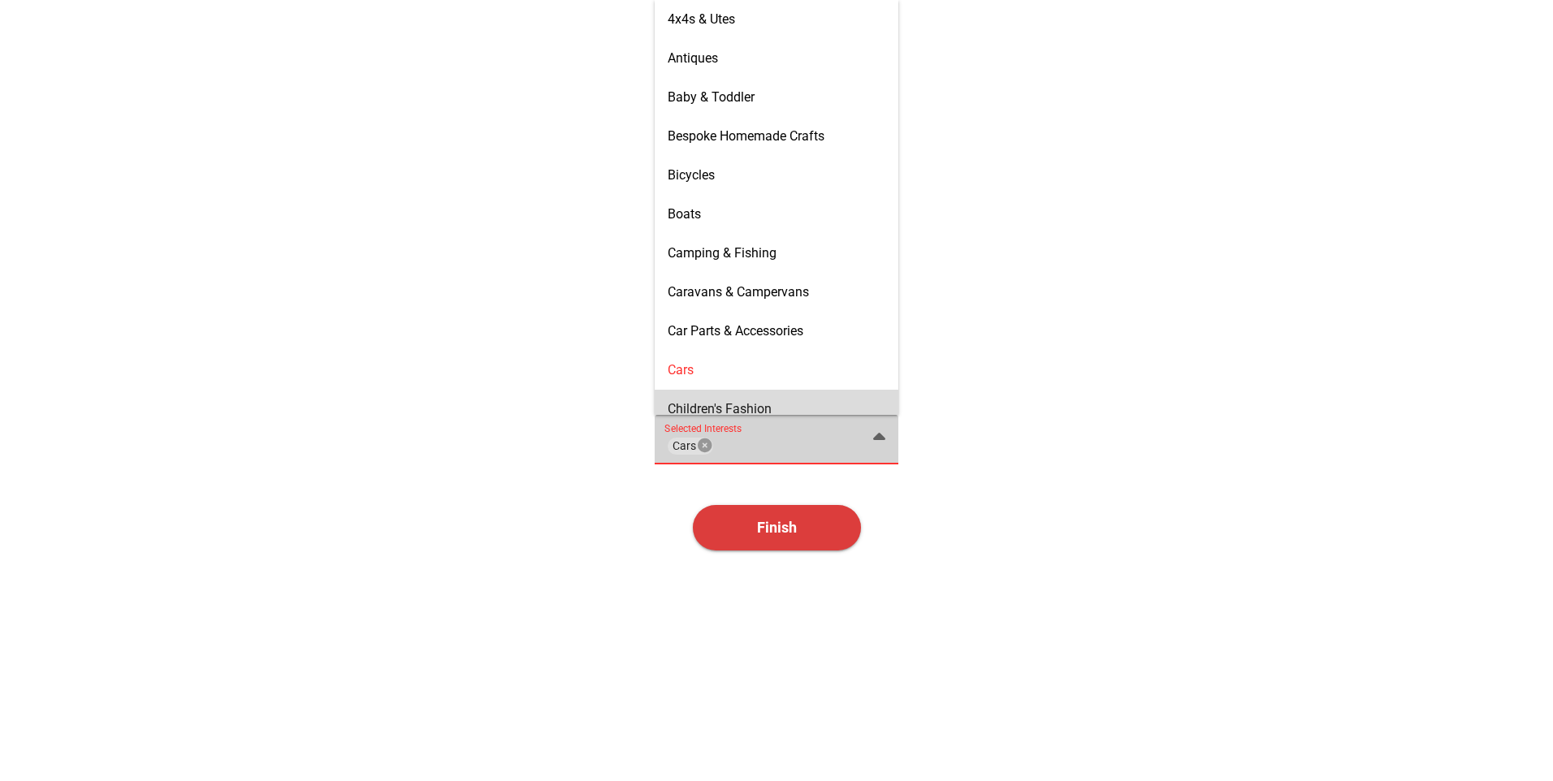
click at [816, 520] on span "Finish" at bounding box center [777, 527] width 168 height 45
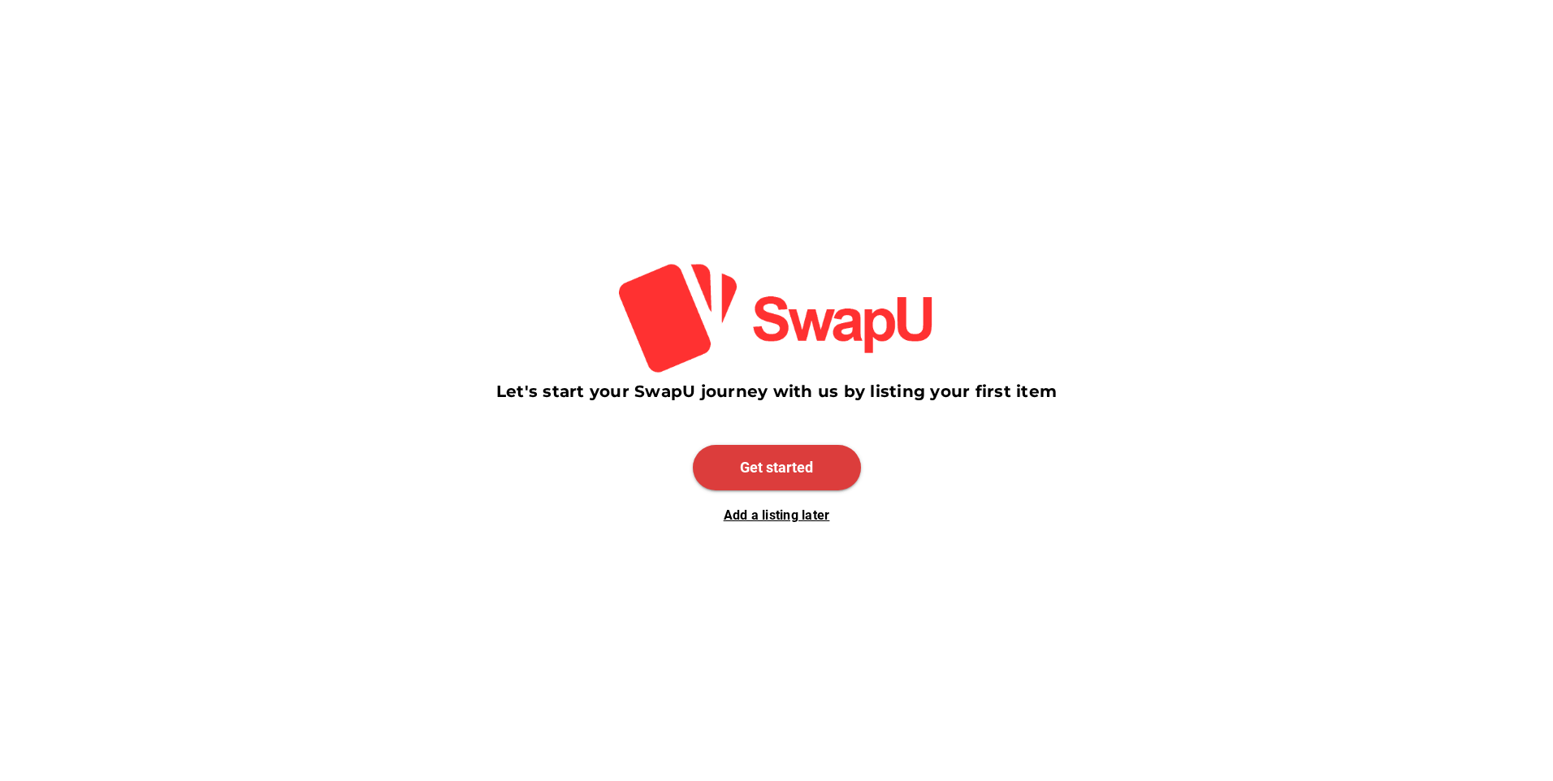
click at [826, 474] on span "Get started" at bounding box center [777, 467] width 168 height 45
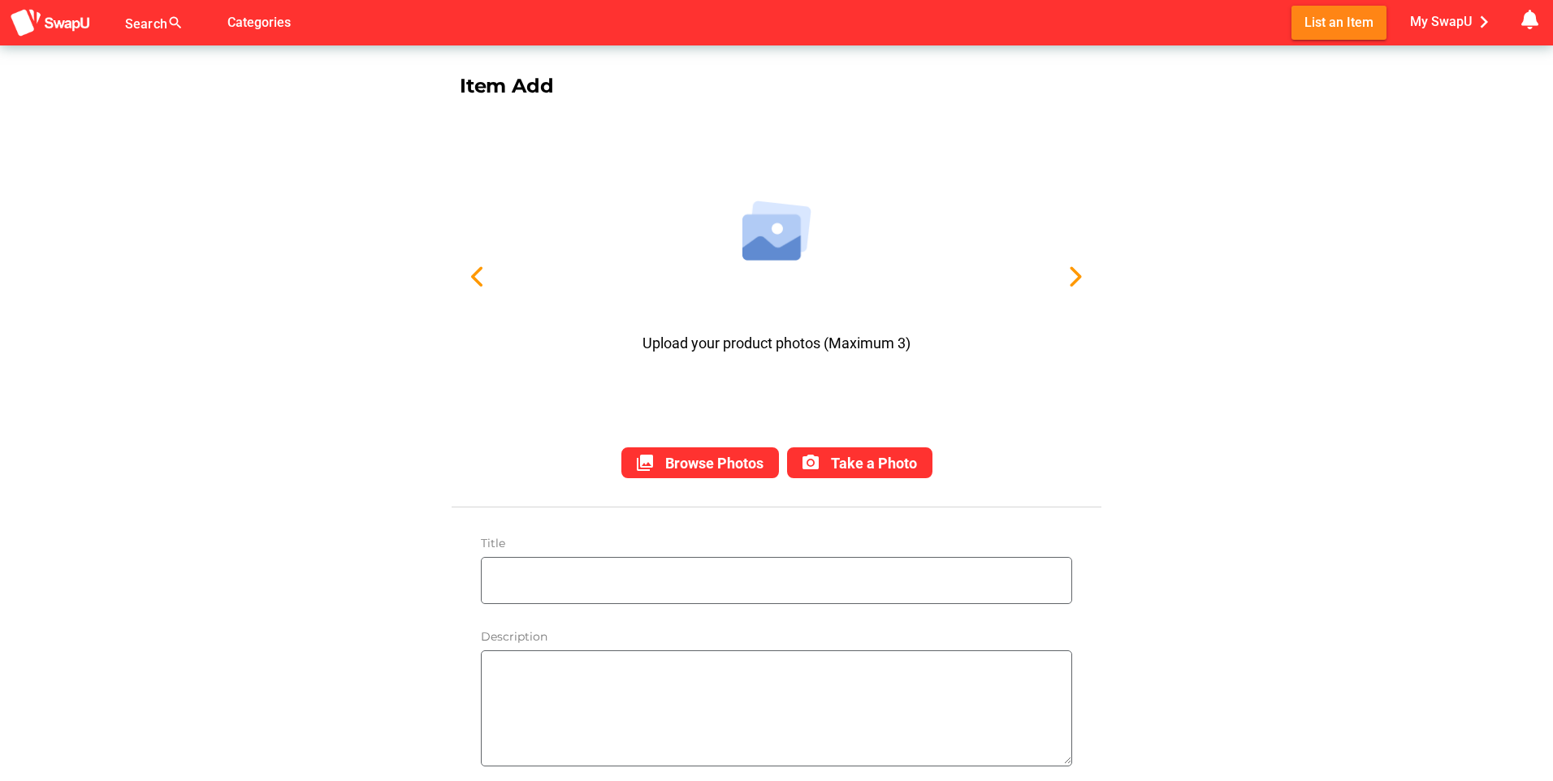
drag, startPoint x: 1541, startPoint y: 303, endPoint x: 1539, endPoint y: 444, distance: 141.4
click at [829, 600] on input "text" at bounding box center [781, 580] width 582 height 45
click at [1072, 271] on icon "button" at bounding box center [1074, 277] width 23 height 23
click at [1432, 20] on span "My SwapU chevron_right" at bounding box center [1453, 22] width 86 height 24
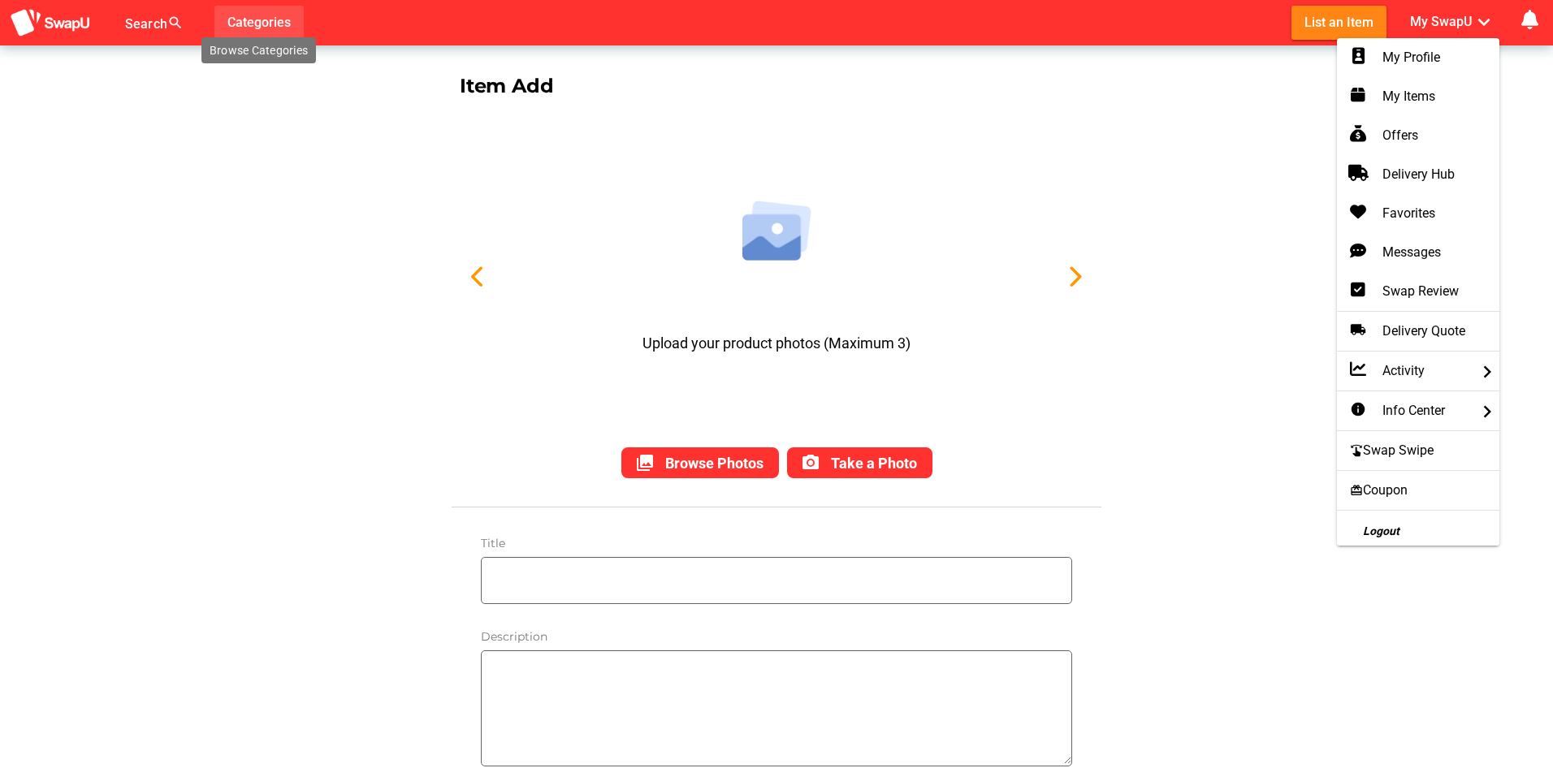
click at [257, 24] on span "Categories" at bounding box center [258, 22] width 63 height 27
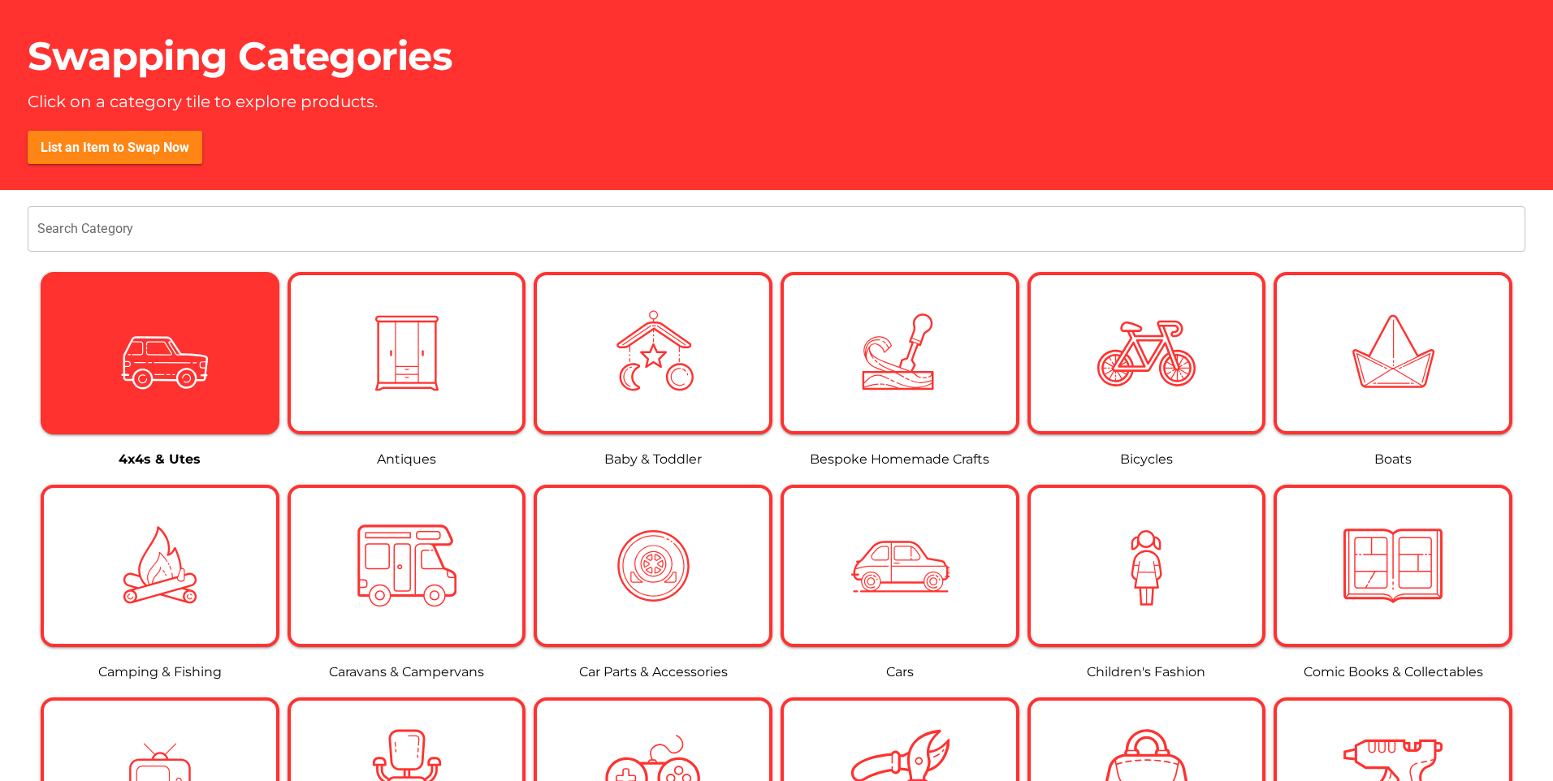
click at [206, 366] on img at bounding box center [159, 353] width 99 height 99
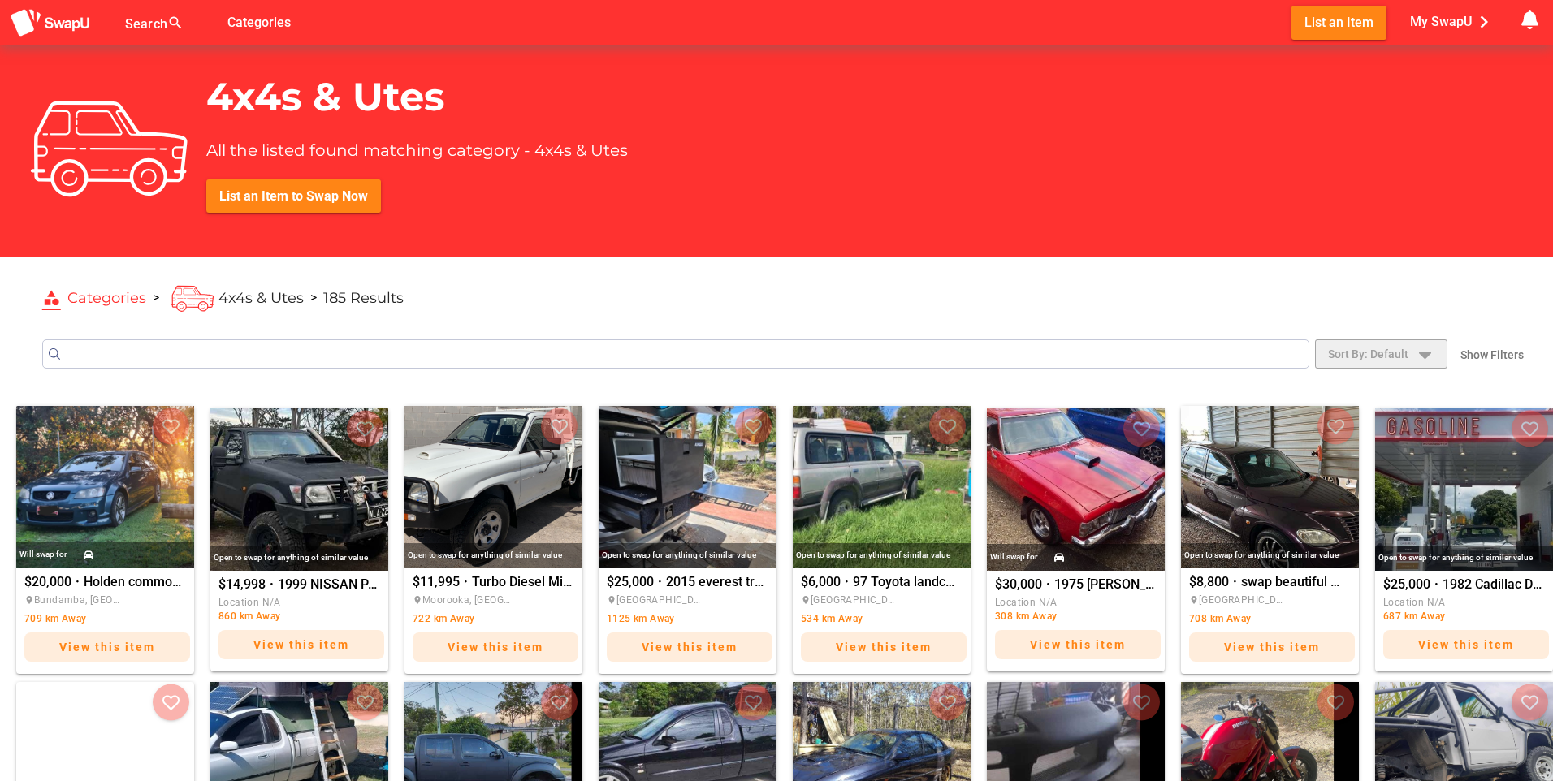
click at [1429, 351] on icon "button" at bounding box center [1424, 353] width 19 height 19
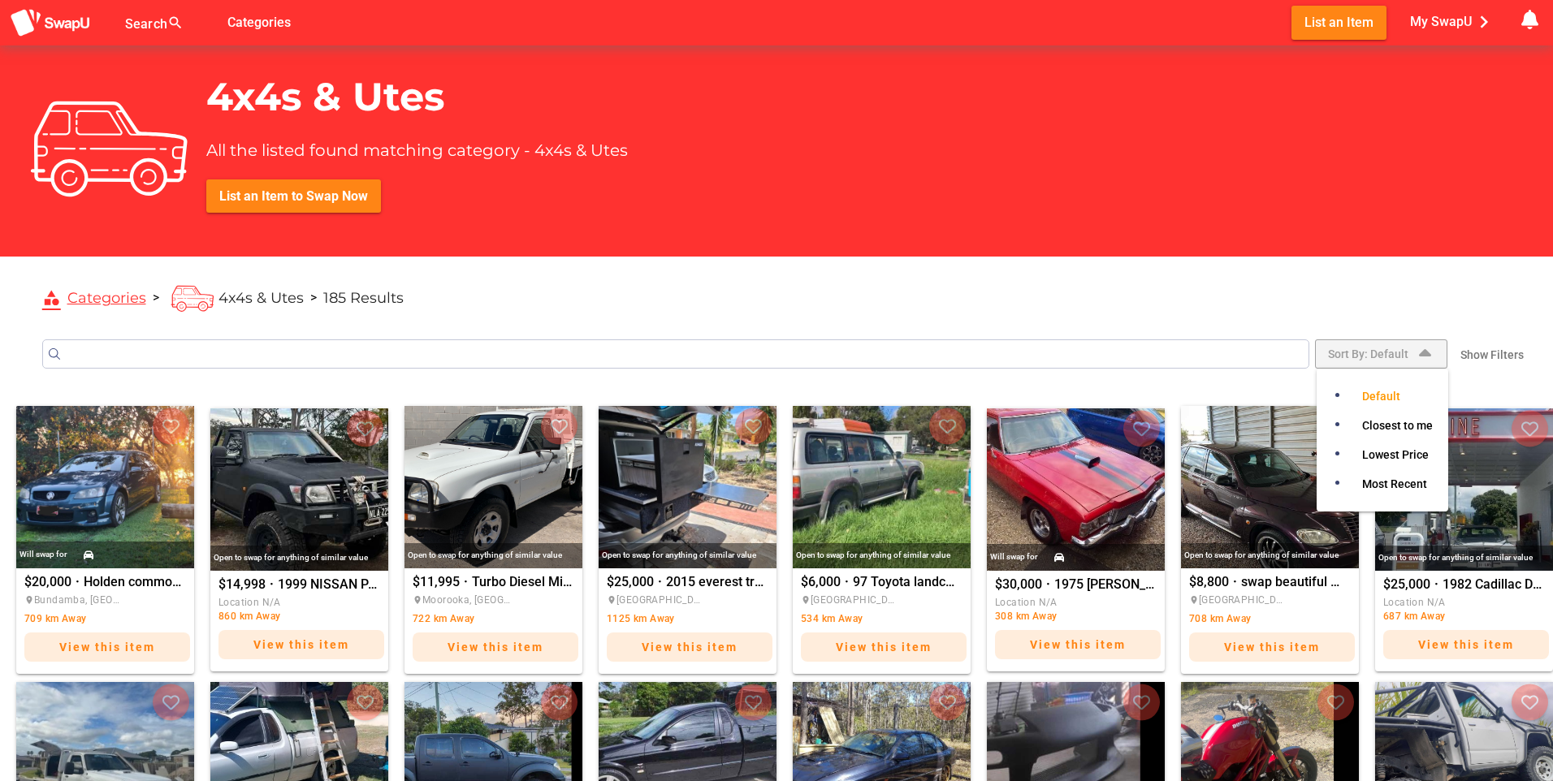
click at [1429, 351] on icon "button" at bounding box center [1424, 353] width 19 height 19
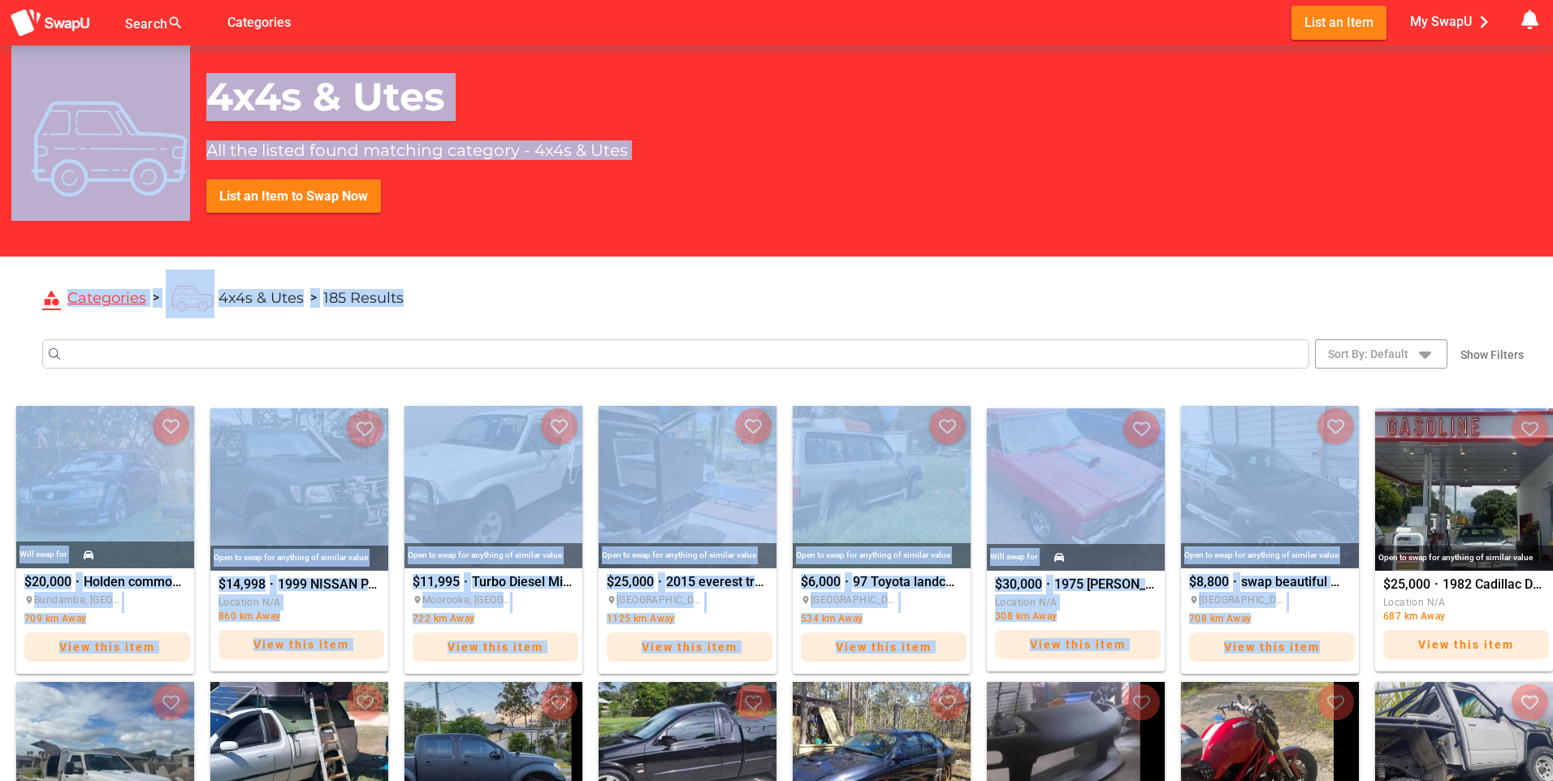
drag, startPoint x: 1552, startPoint y: 136, endPoint x: 1556, endPoint y: 380, distance: 244.5
click at [1552, 380] on html "Search search false Categories List an Item My SwapU chevron_right getting mess…" at bounding box center [776, 390] width 1553 height 781
click at [1005, 287] on div "category Categories > 4x4s & Utes > 185 Results" at bounding box center [795, 294] width 1518 height 63
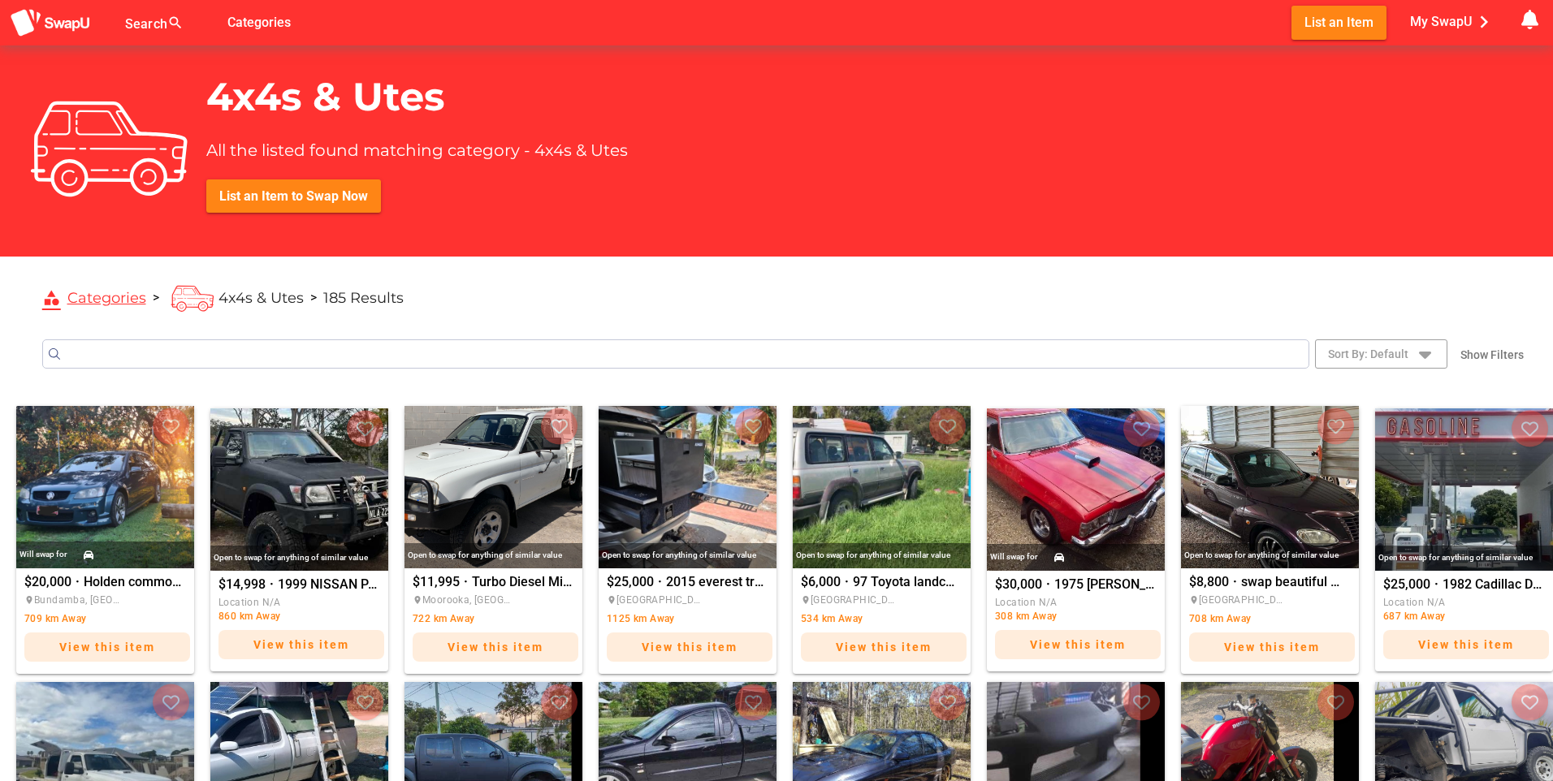
drag, startPoint x: 1552, startPoint y: 426, endPoint x: 1552, endPoint y: 500, distance: 73.9
click at [1552, 545] on html "Search search false Categories List an Item My SwapU chevron_right getting mess…" at bounding box center [776, 390] width 1553 height 781
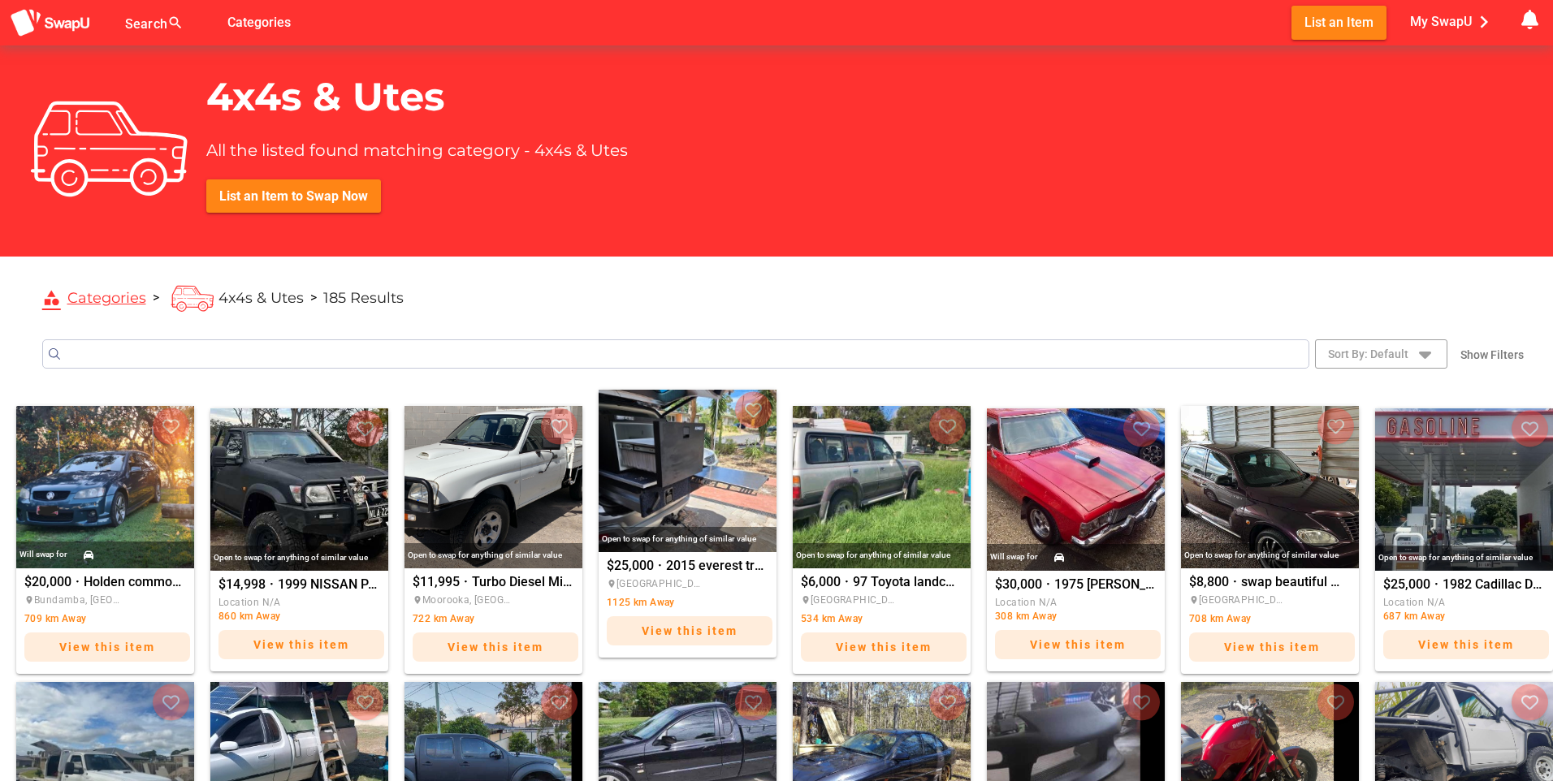
click at [641, 511] on img "2015 everest trend" at bounding box center [688, 471] width 178 height 162
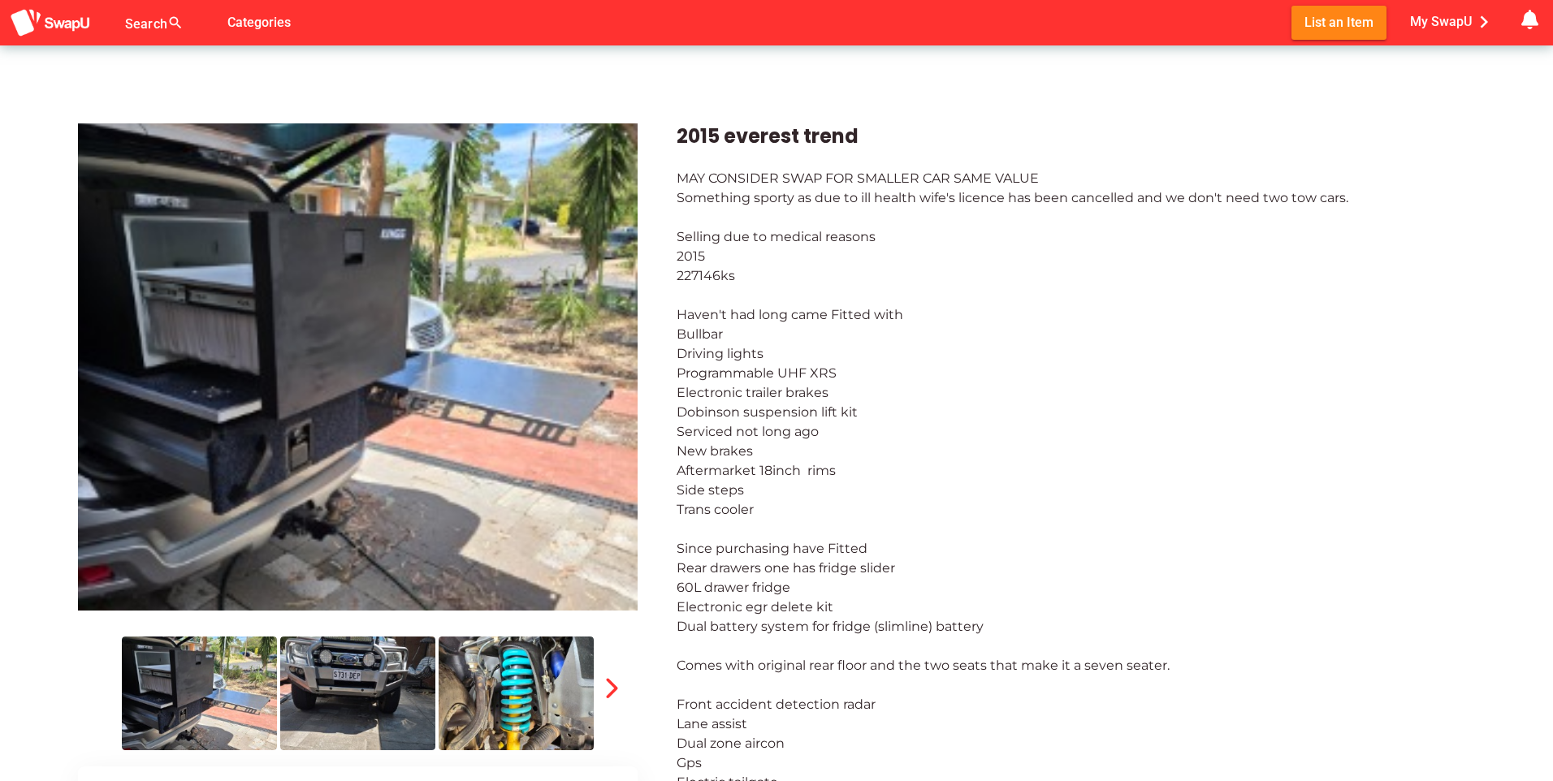
click at [1098, 758] on div "MAY CONSIDER SWAP FOR SMALLER CAR SAME VALUE Something sporty as due to ill hea…" at bounding box center [1076, 607] width 799 height 877
click at [1098, 756] on div "MAY CONSIDER SWAP FOR SMALLER CAR SAME VALUE Something sporty as due to ill hea…" at bounding box center [1076, 607] width 799 height 877
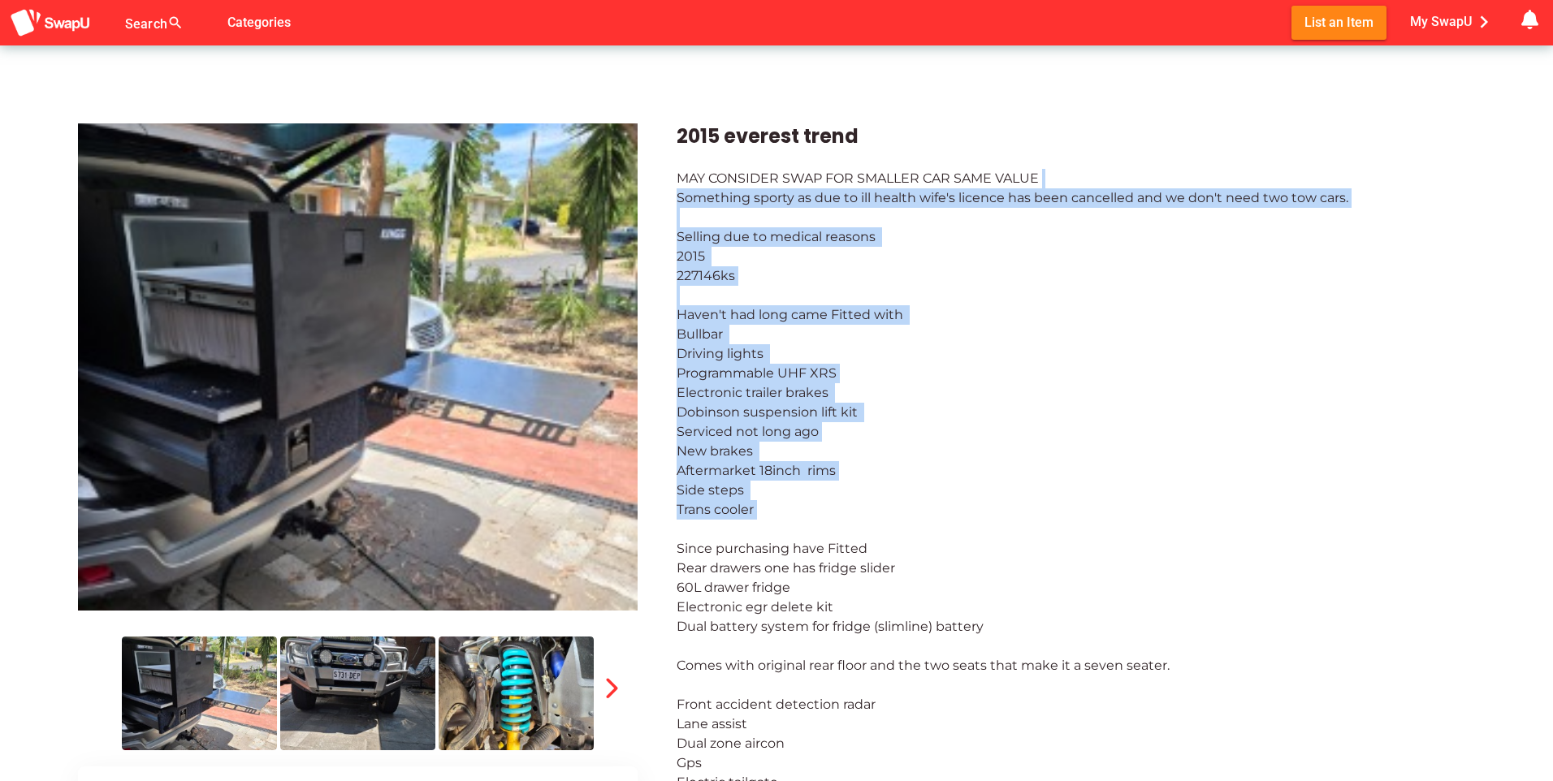
drag, startPoint x: 1556, startPoint y: 216, endPoint x: 1556, endPoint y: 508, distance: 291.6
click at [1552, 508] on html "Search search false Categories List an Item My SwapU chevron_right getting mess…" at bounding box center [776, 390] width 1553 height 781
drag, startPoint x: 1552, startPoint y: 508, endPoint x: 1554, endPoint y: 500, distance: 8.3
click at [1552, 500] on html "Search search false Categories List an Item My SwapU chevron_right getting mess…" at bounding box center [776, 390] width 1553 height 781
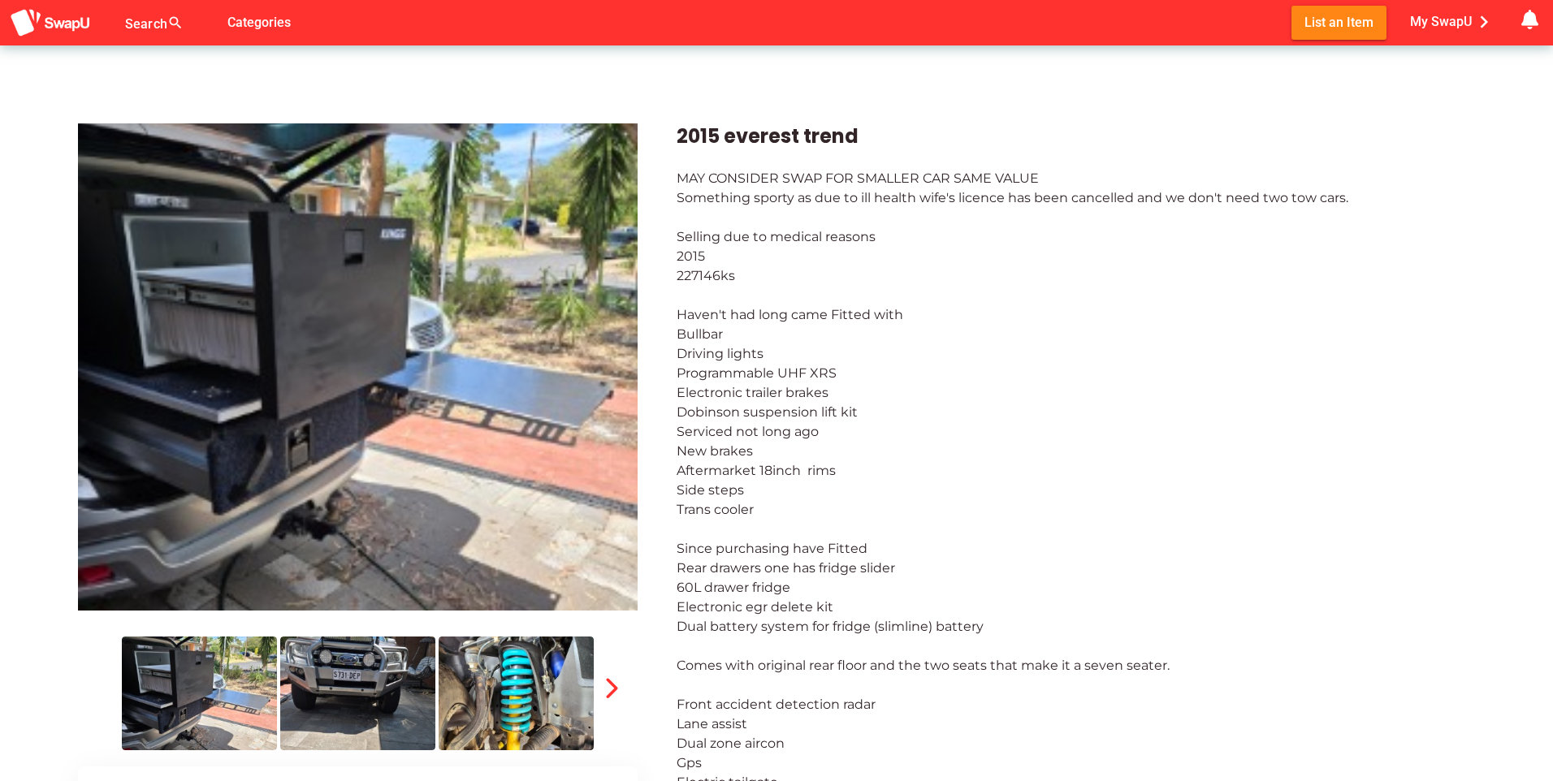
click at [1552, 523] on html "Search search false Categories List an Item My SwapU chevron_right getting mess…" at bounding box center [776, 390] width 1553 height 781
drag, startPoint x: 1552, startPoint y: 523, endPoint x: 1530, endPoint y: 556, distance: 40.3
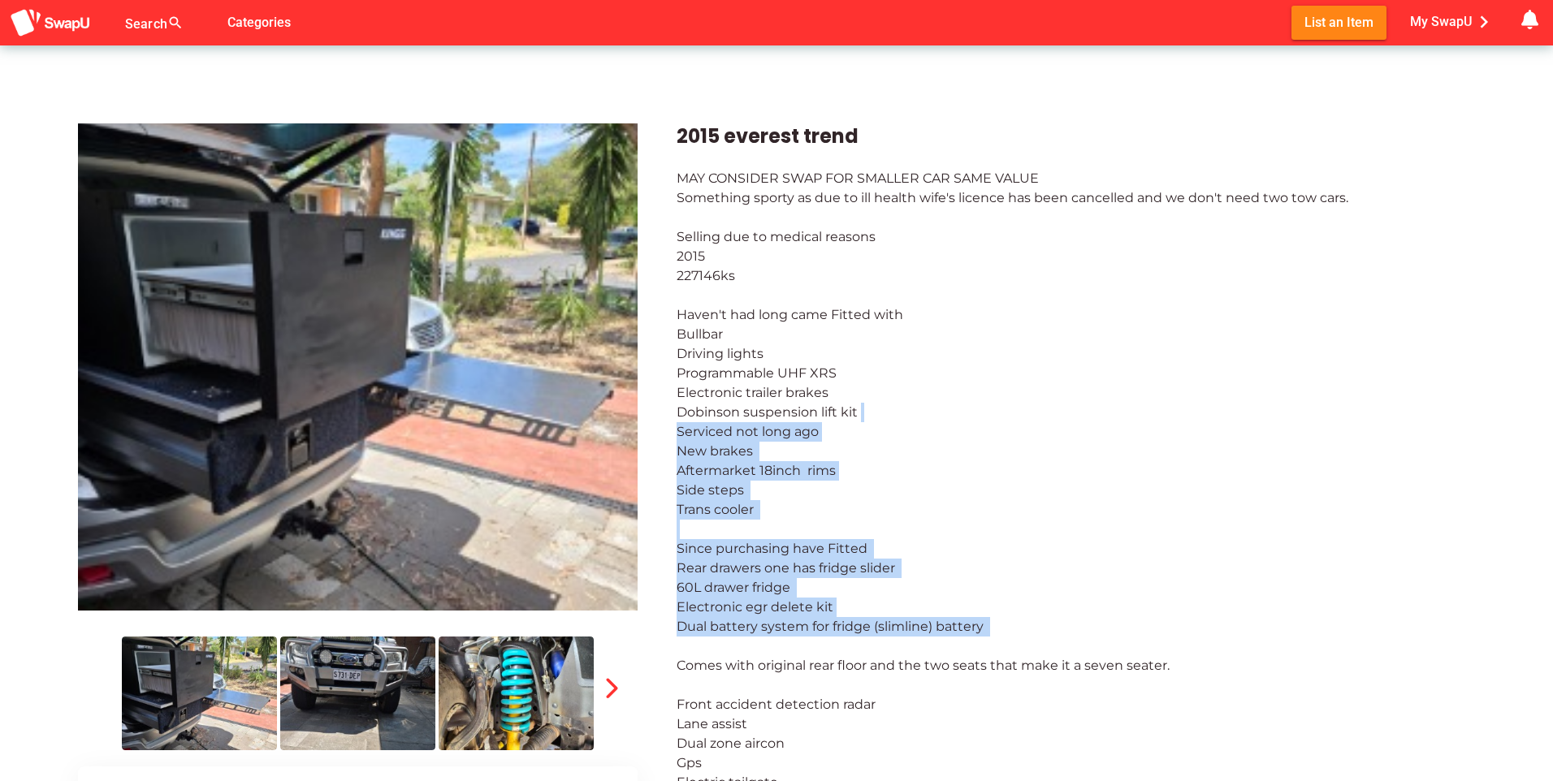
drag, startPoint x: 1530, startPoint y: 556, endPoint x: 1548, endPoint y: 634, distance: 80.0
drag, startPoint x: 1548, startPoint y: 634, endPoint x: 1388, endPoint y: 558, distance: 176.6
click at [1388, 558] on div "MAY CONSIDER SWAP FOR SMALLER CAR SAME VALUE Something sporty as due to ill hea…" at bounding box center [1076, 607] width 799 height 877
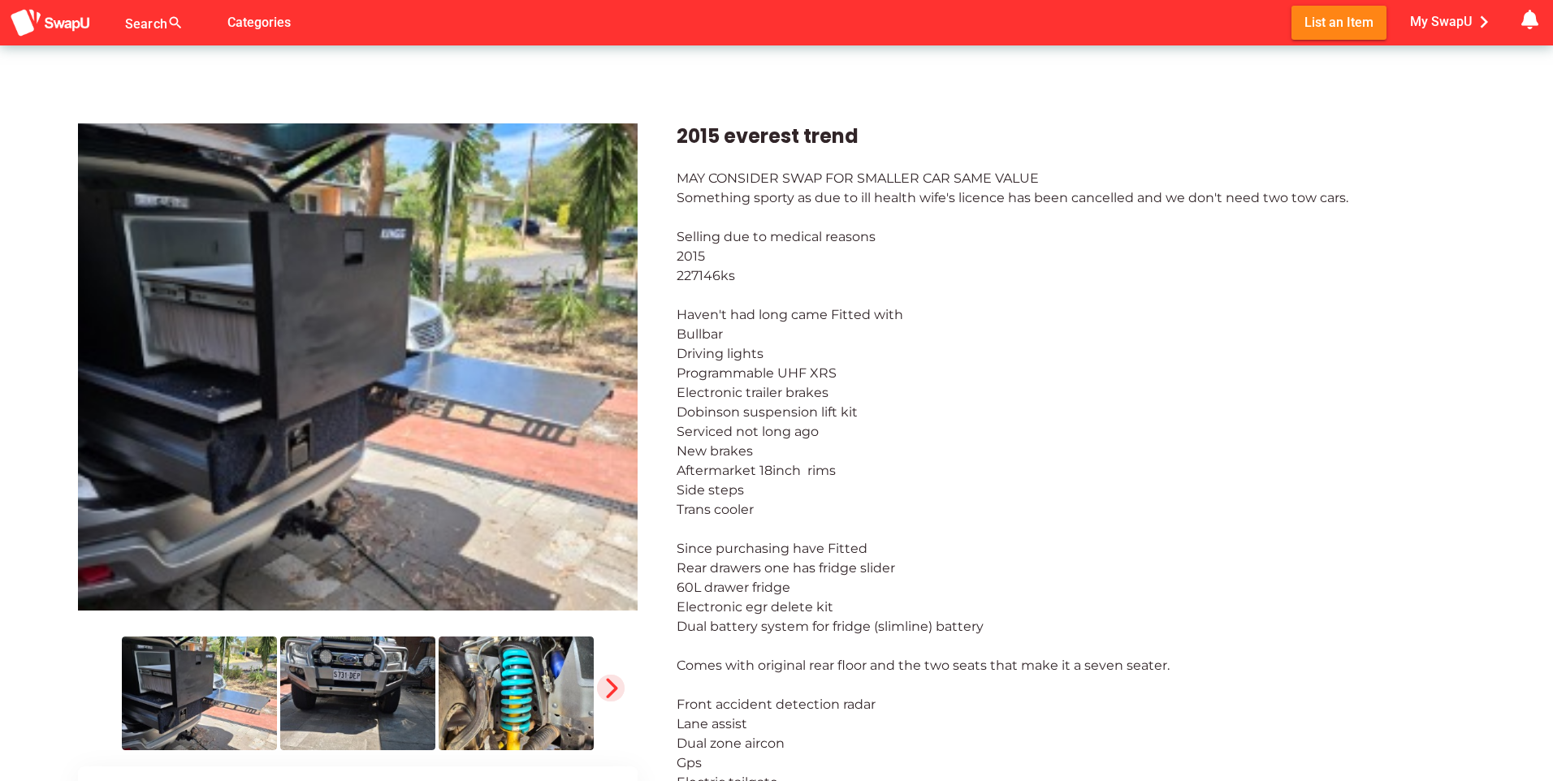
click at [612, 691] on icon "button" at bounding box center [611, 689] width 23 height 23
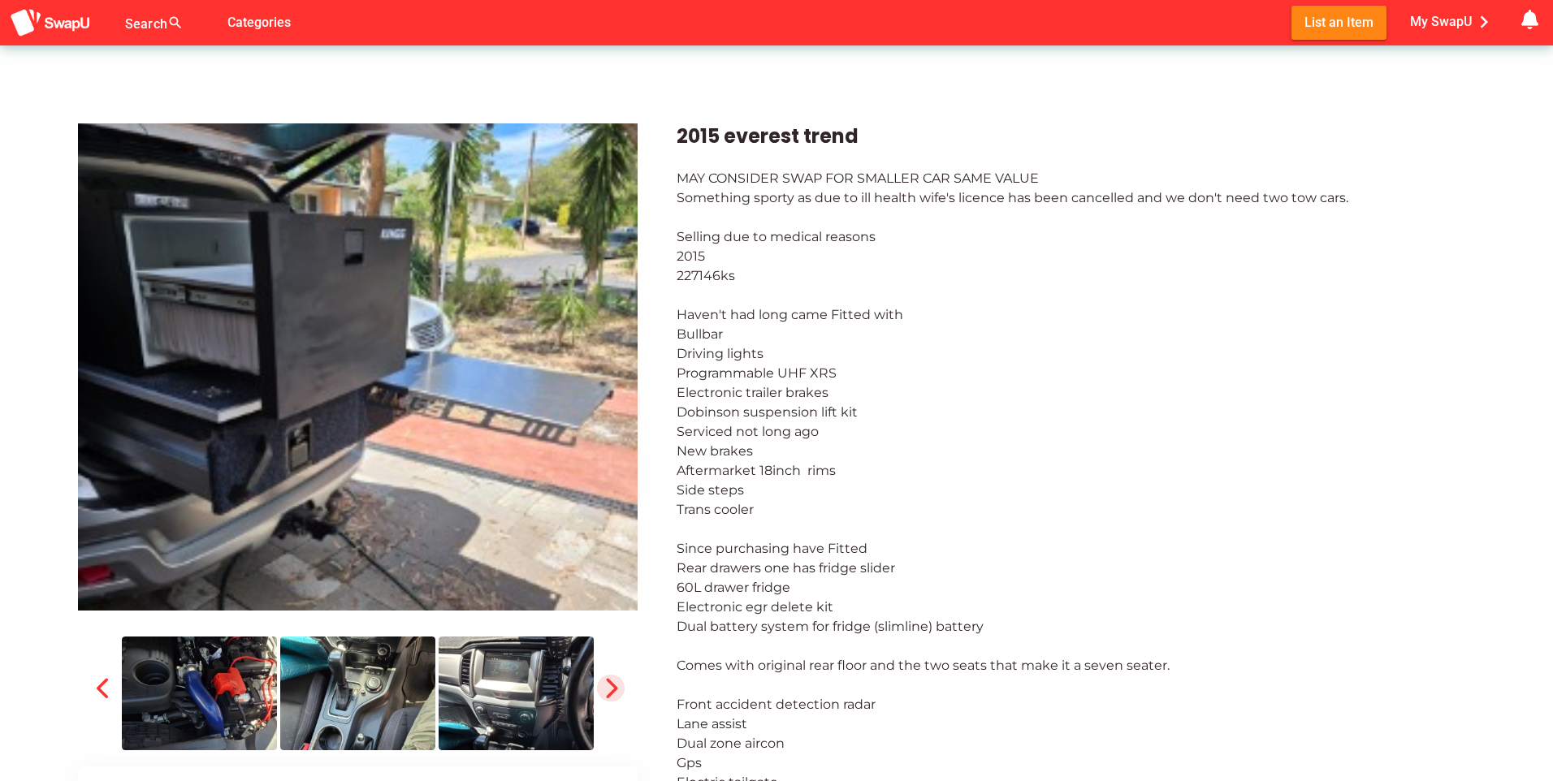
click at [606, 684] on icon "button" at bounding box center [611, 689] width 23 height 23
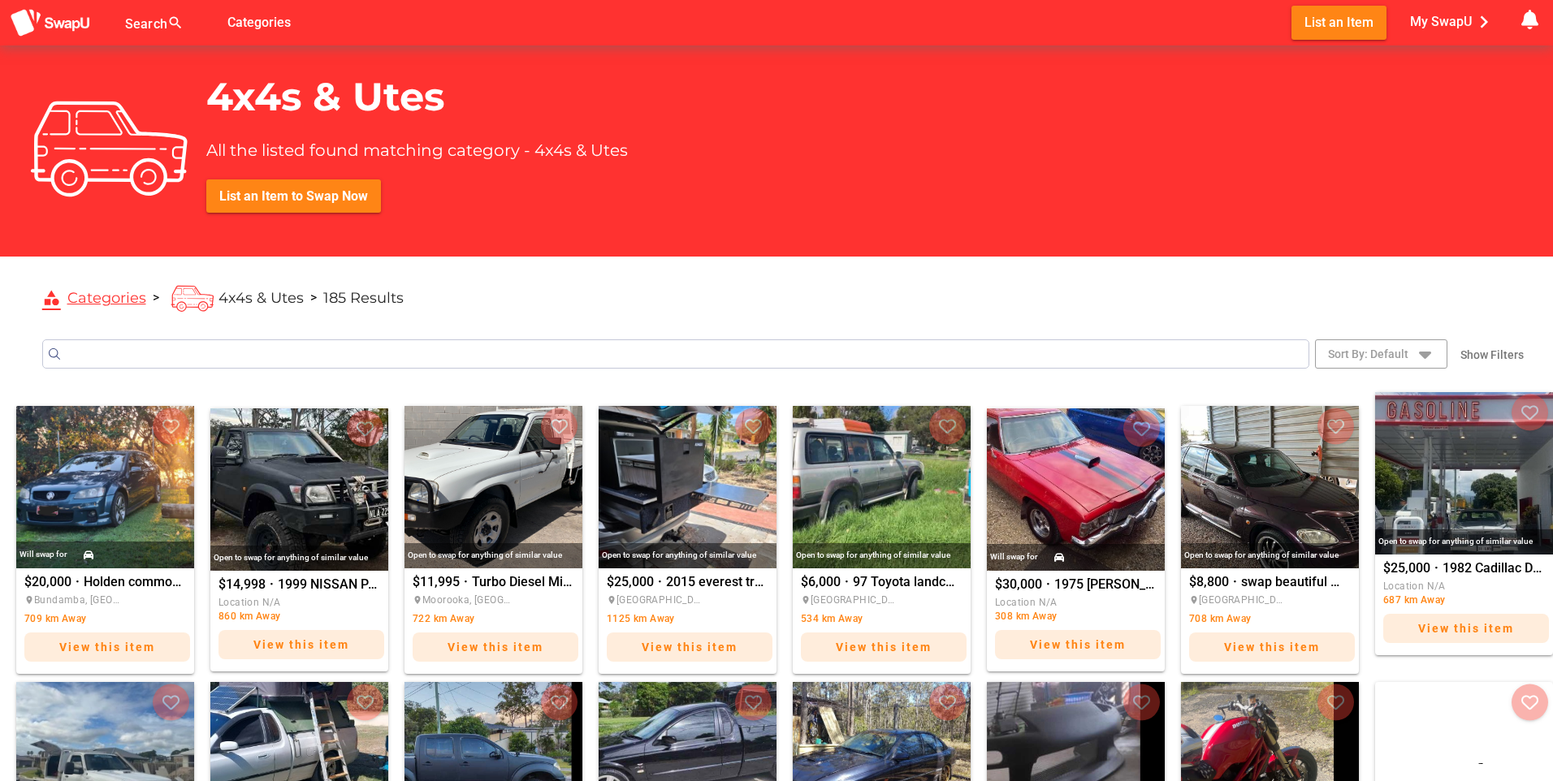
click at [1552, 427] on html "Search search false Categories List an Item My SwapU chevron_right getting mess…" at bounding box center [776, 390] width 1553 height 781
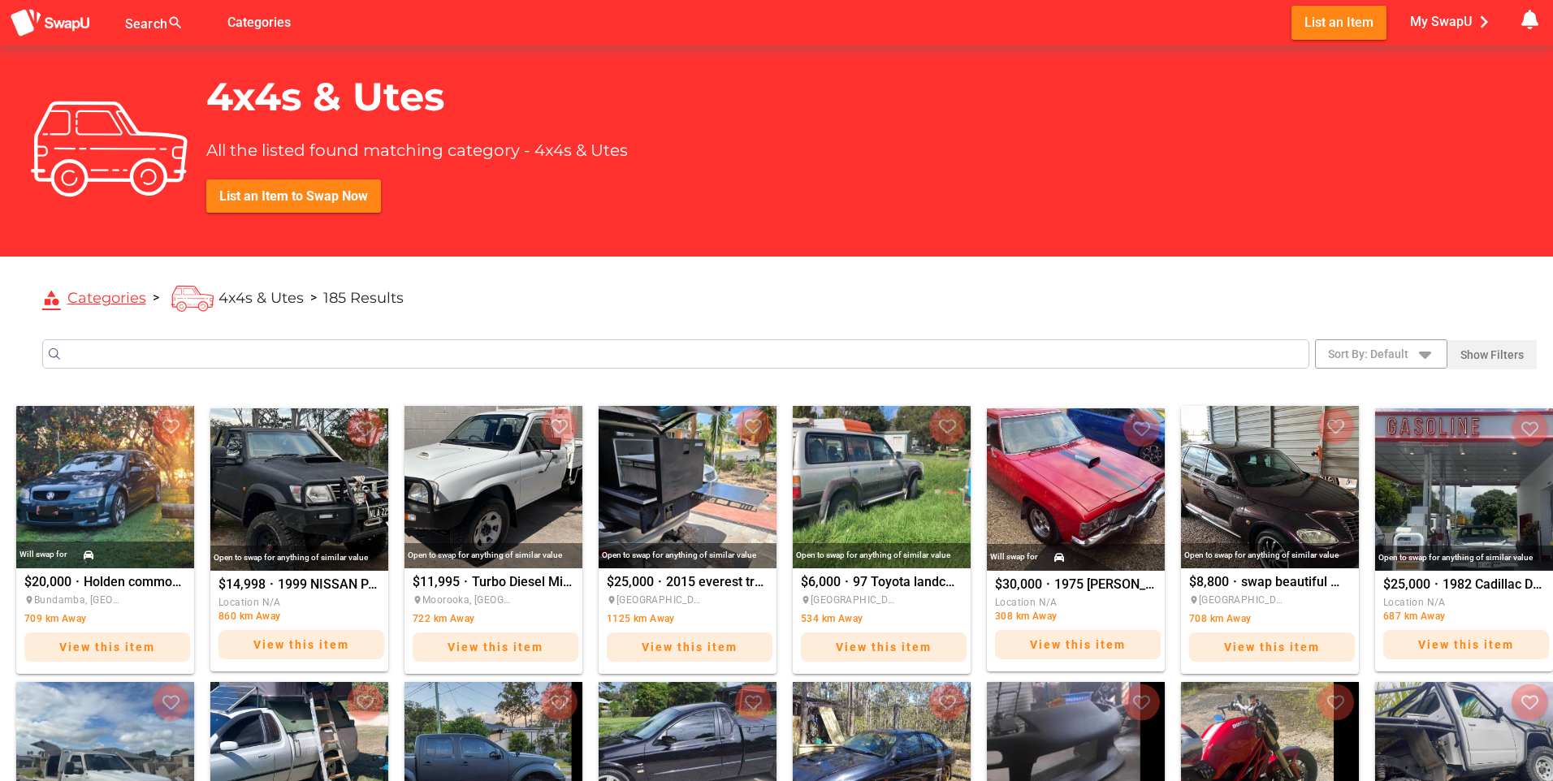
click at [1496, 347] on span "Show Filters" at bounding box center [1492, 355] width 63 height 23
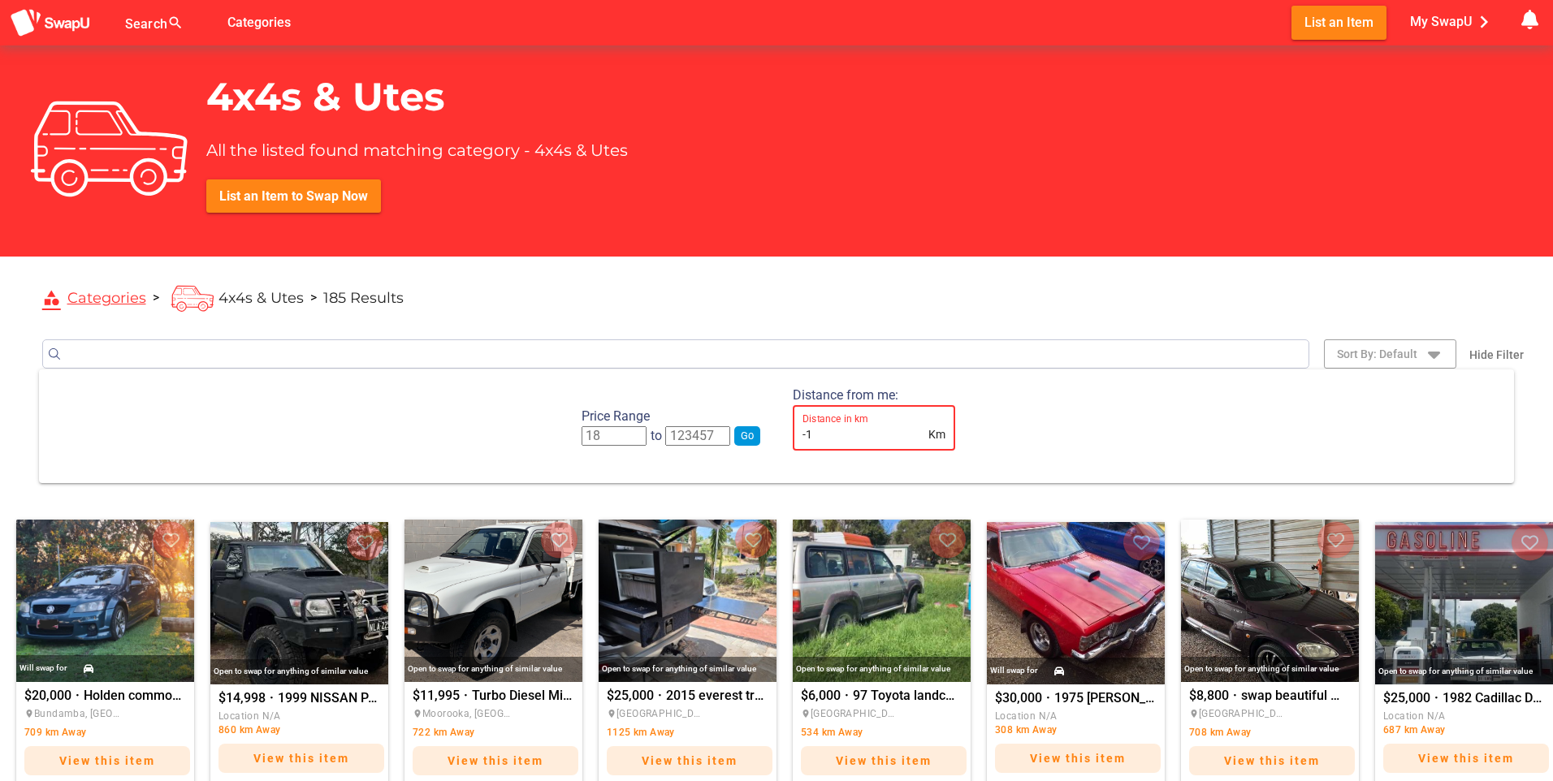
type input "-1"
click at [924, 438] on input "-1" at bounding box center [864, 427] width 123 height 45
